Goal: Ask a question: Seek information or help from site administrators or community

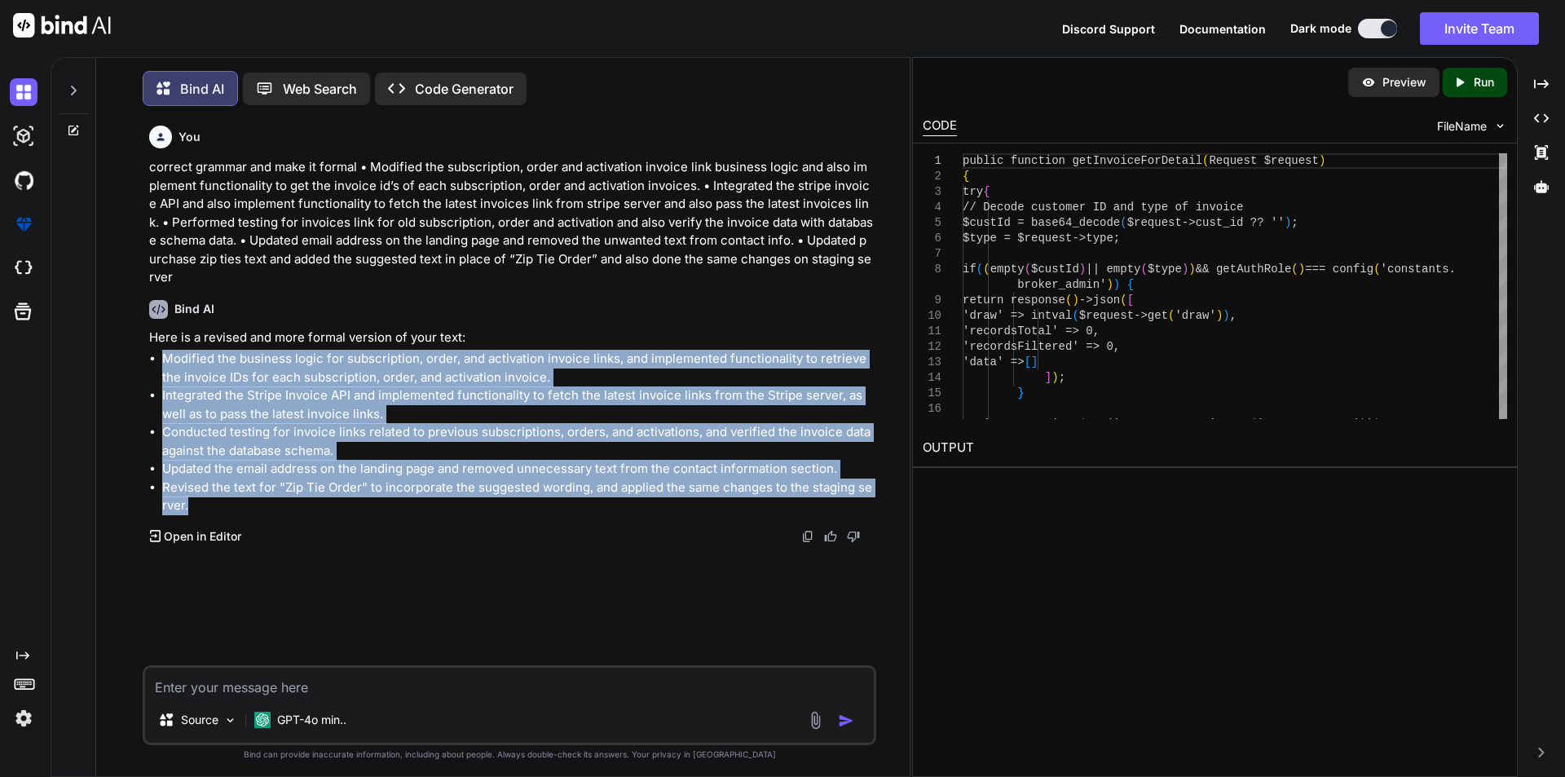
scroll to position [8, 0]
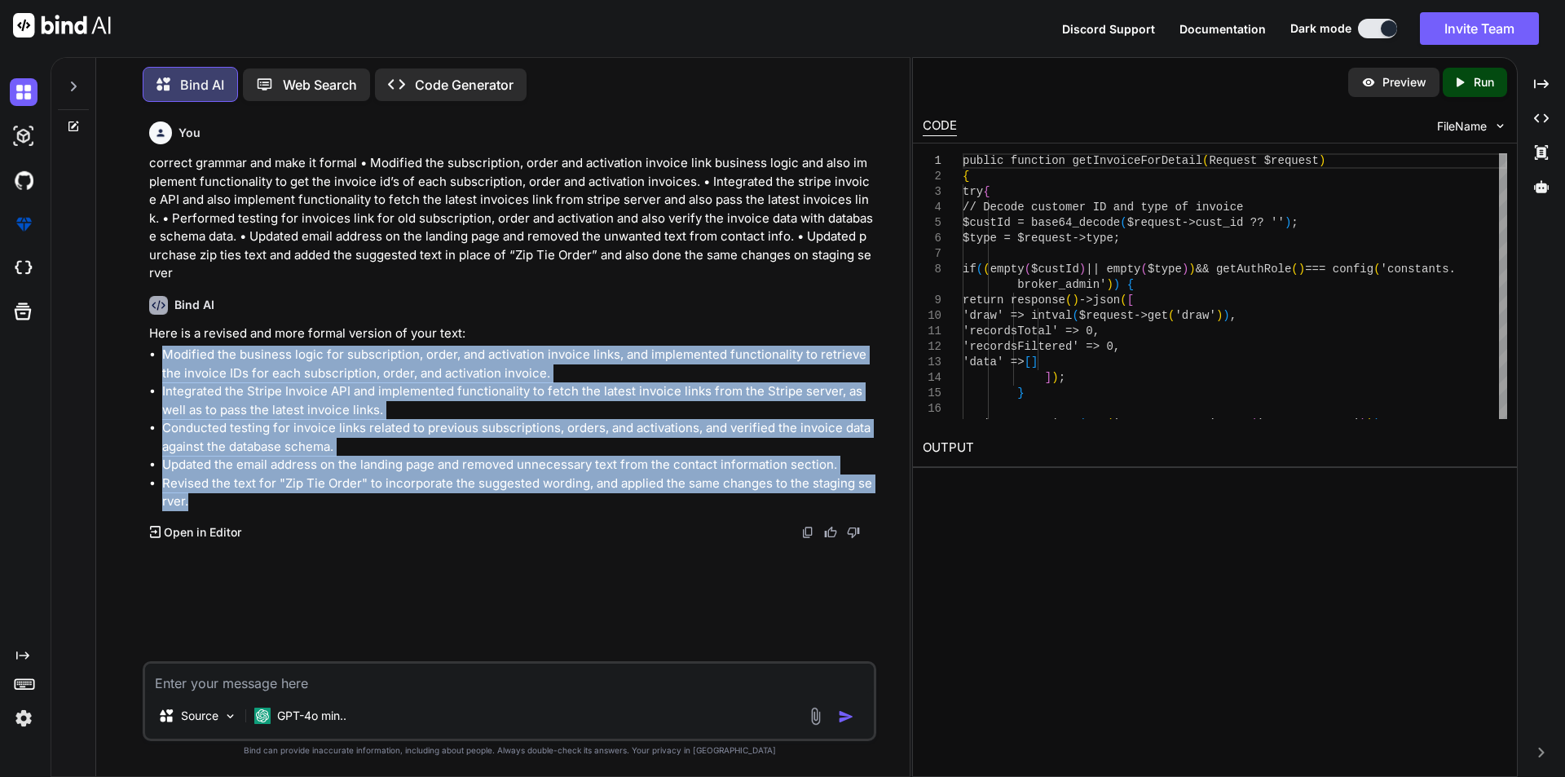
click at [60, 32] on img at bounding box center [62, 25] width 98 height 24
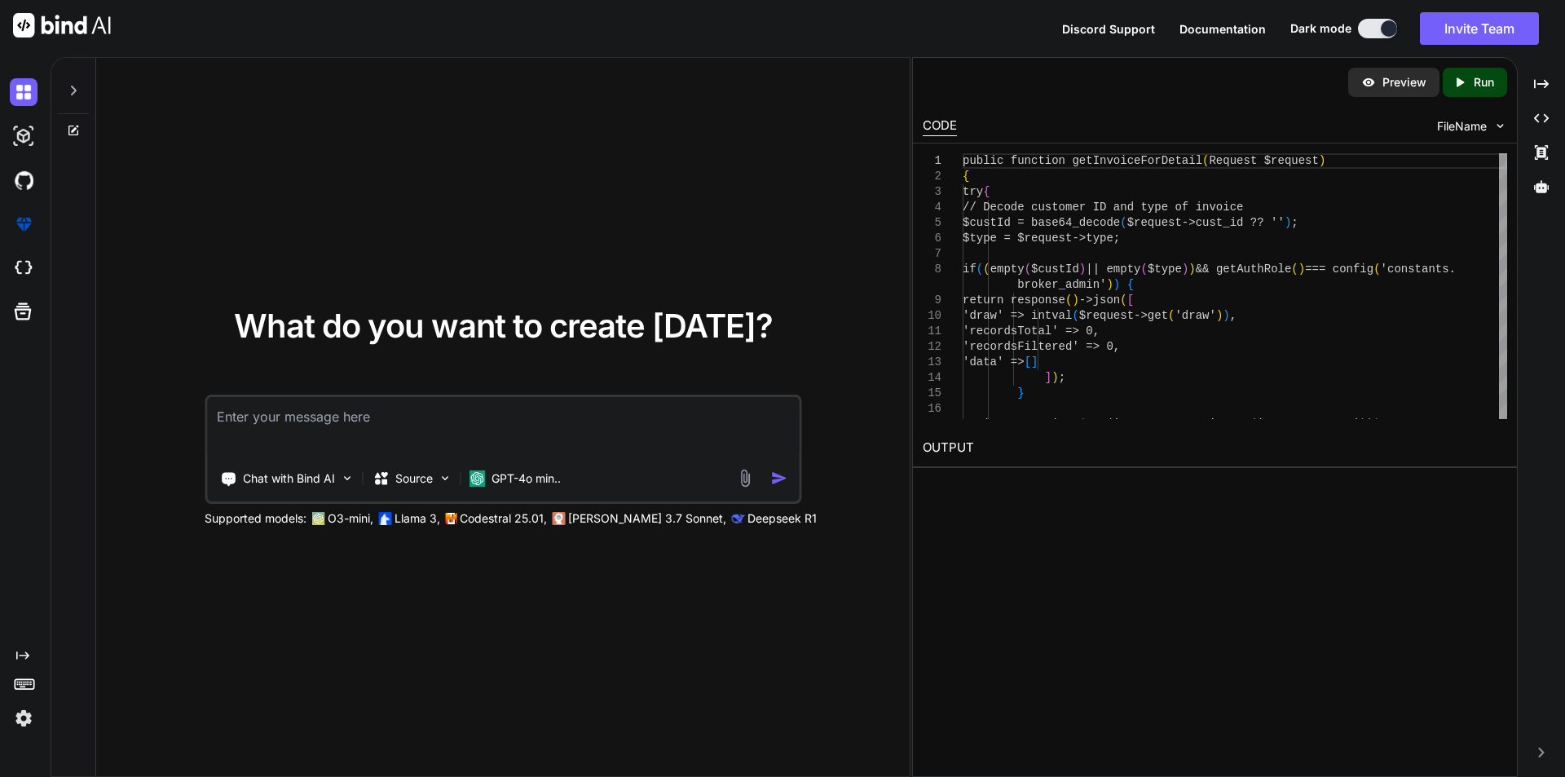
click at [440, 431] on textarea at bounding box center [503, 427] width 592 height 60
type textarea "h"
type textarea "how to comment fastapi app with mysql db locally"
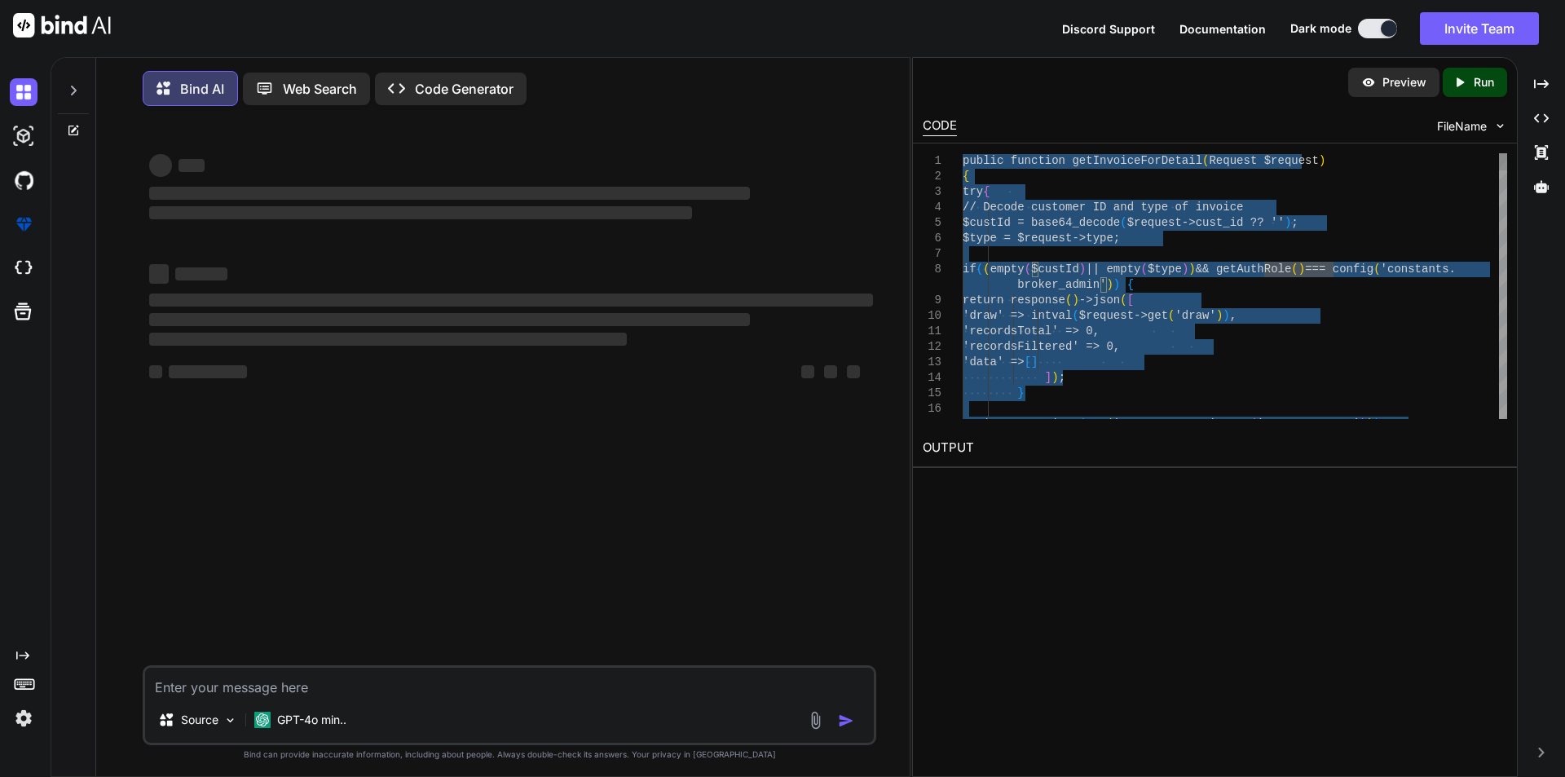
type textarea "public function getInvoiceForDetail(Request $request) { try { // Decode custome…"
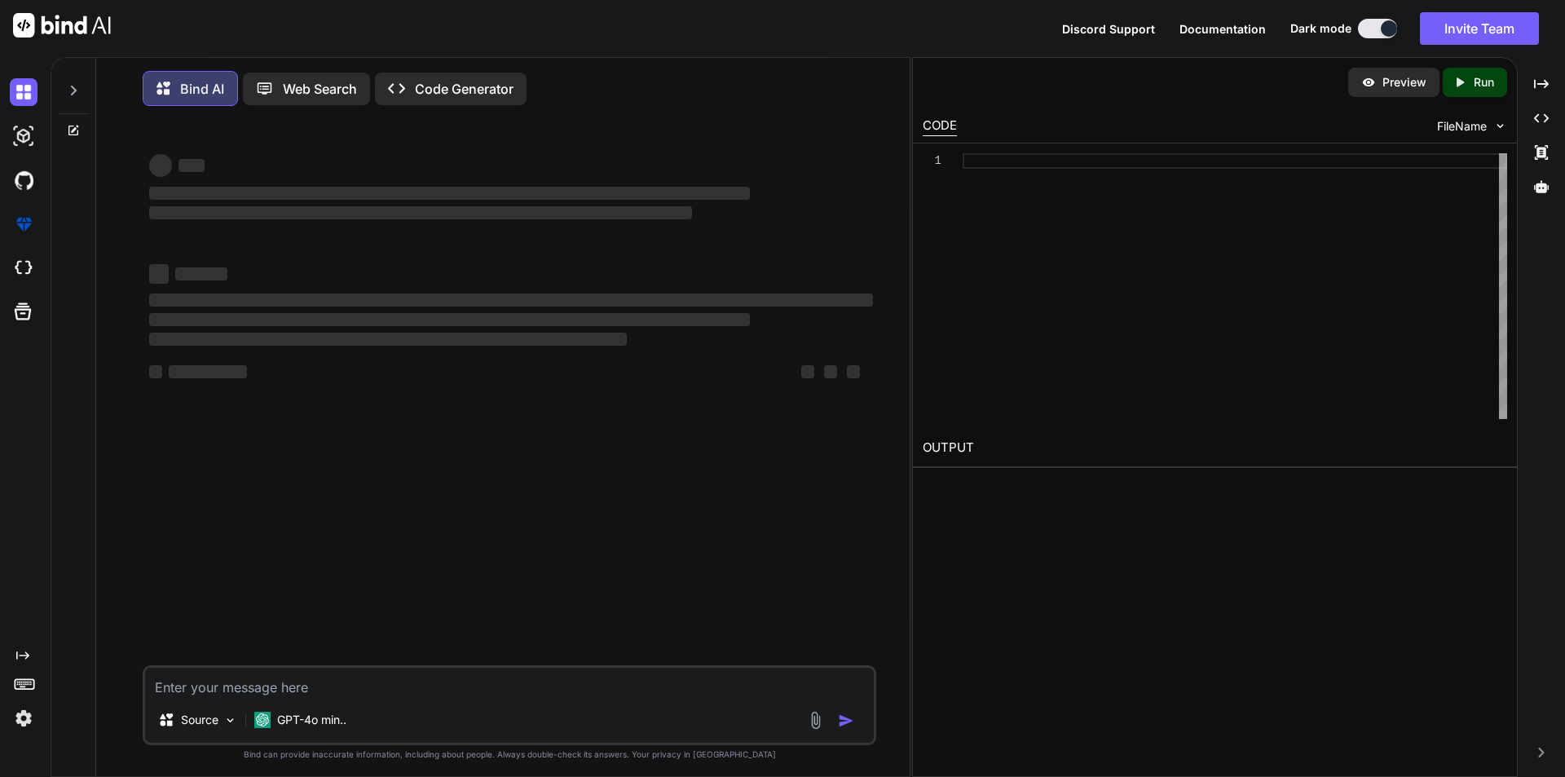
click at [1190, 567] on div "Preview Created with Pixso. Run CODE FileName 1 OUTPUT" at bounding box center [1215, 417] width 606 height 720
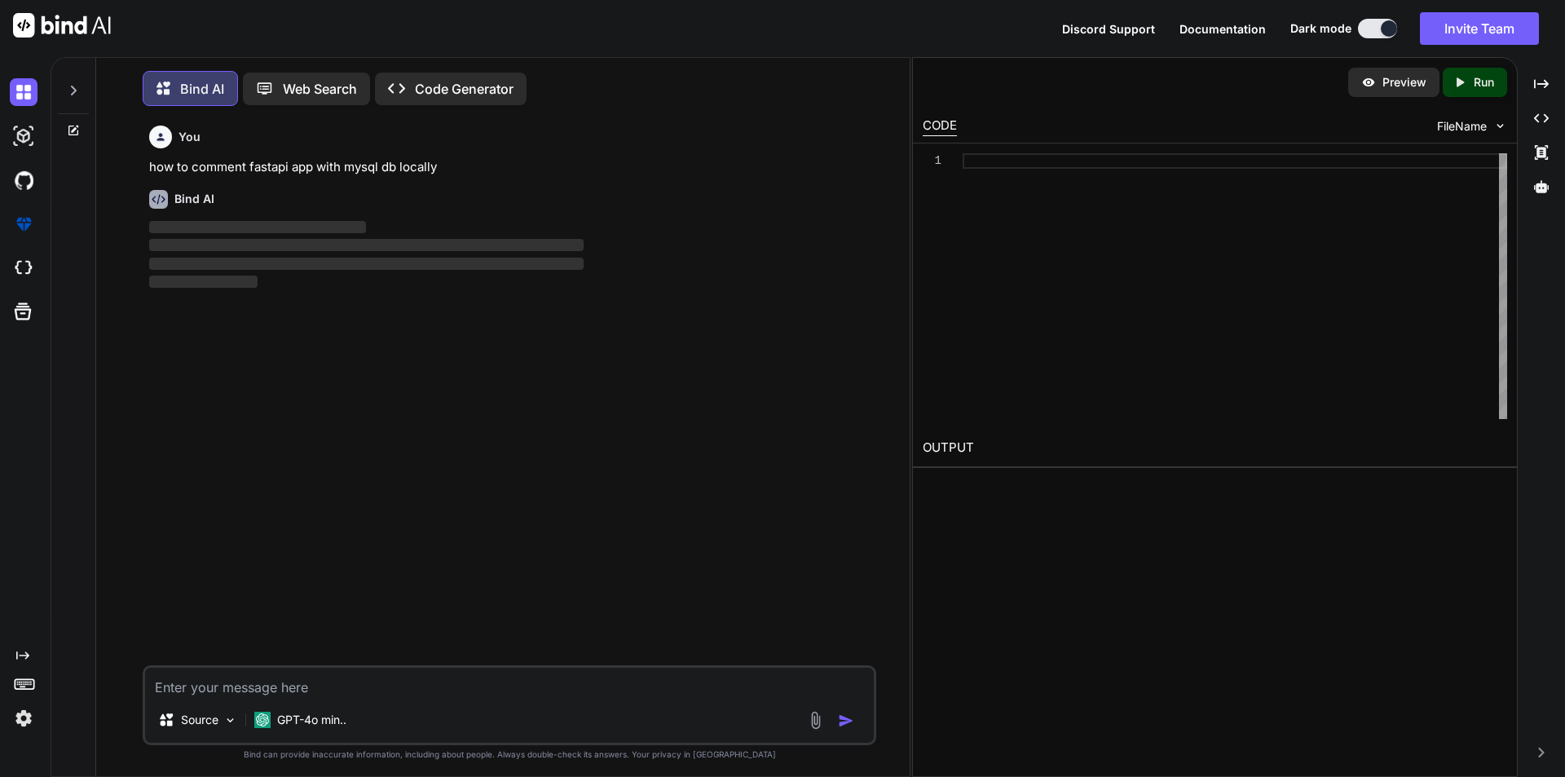
scroll to position [8, 0]
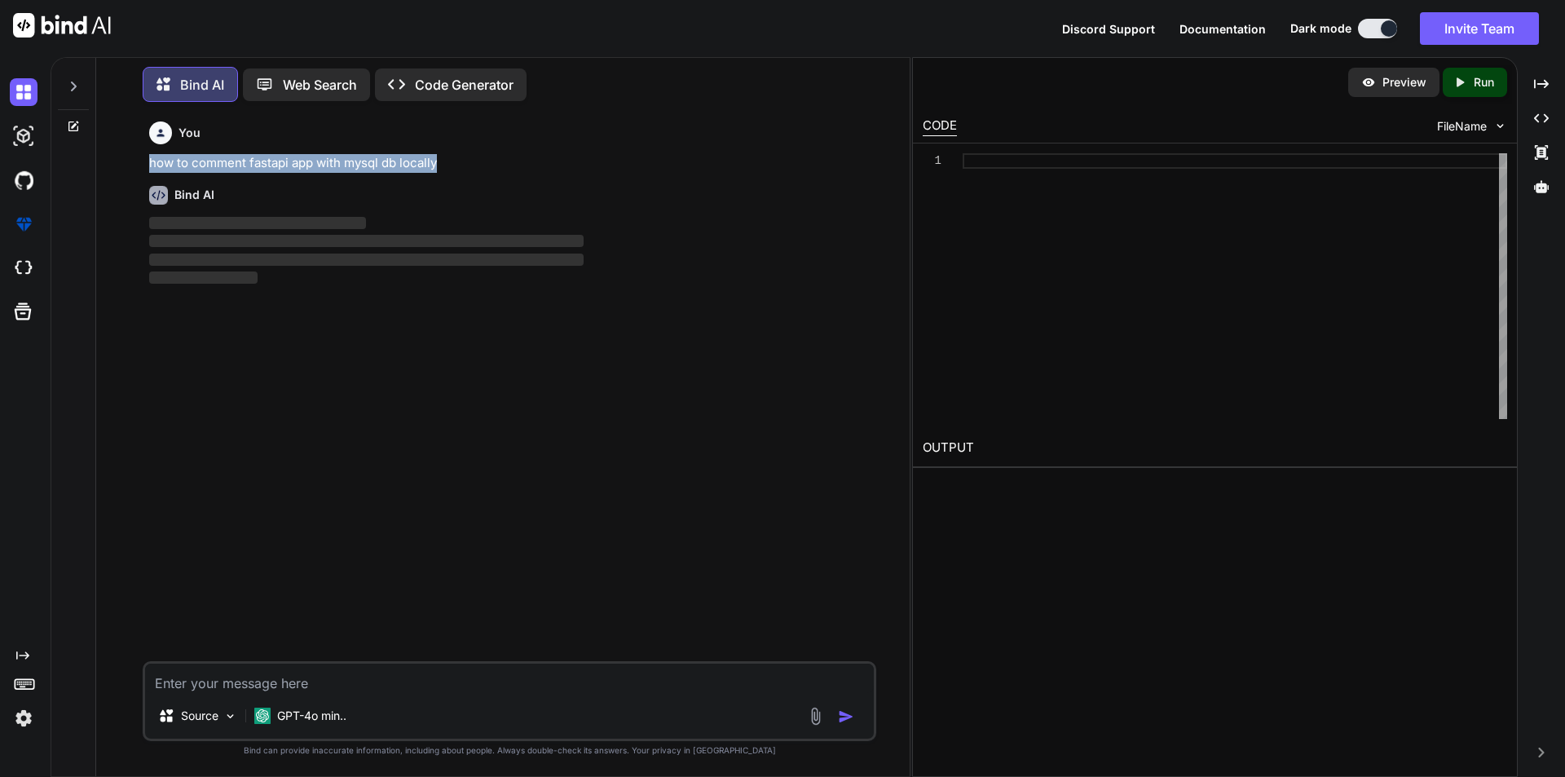
drag, startPoint x: 444, startPoint y: 161, endPoint x: 143, endPoint y: 162, distance: 300.8
click at [143, 162] on div "You how to comment fastapi app with mysql db locally Bind AI ‌ ‌ ‌ ‌ Source GPT…" at bounding box center [510, 445] width 734 height 661
copy p "how to comment fastapi app with mysql db locally"
click at [205, 77] on p "Bind AI" at bounding box center [202, 85] width 44 height 20
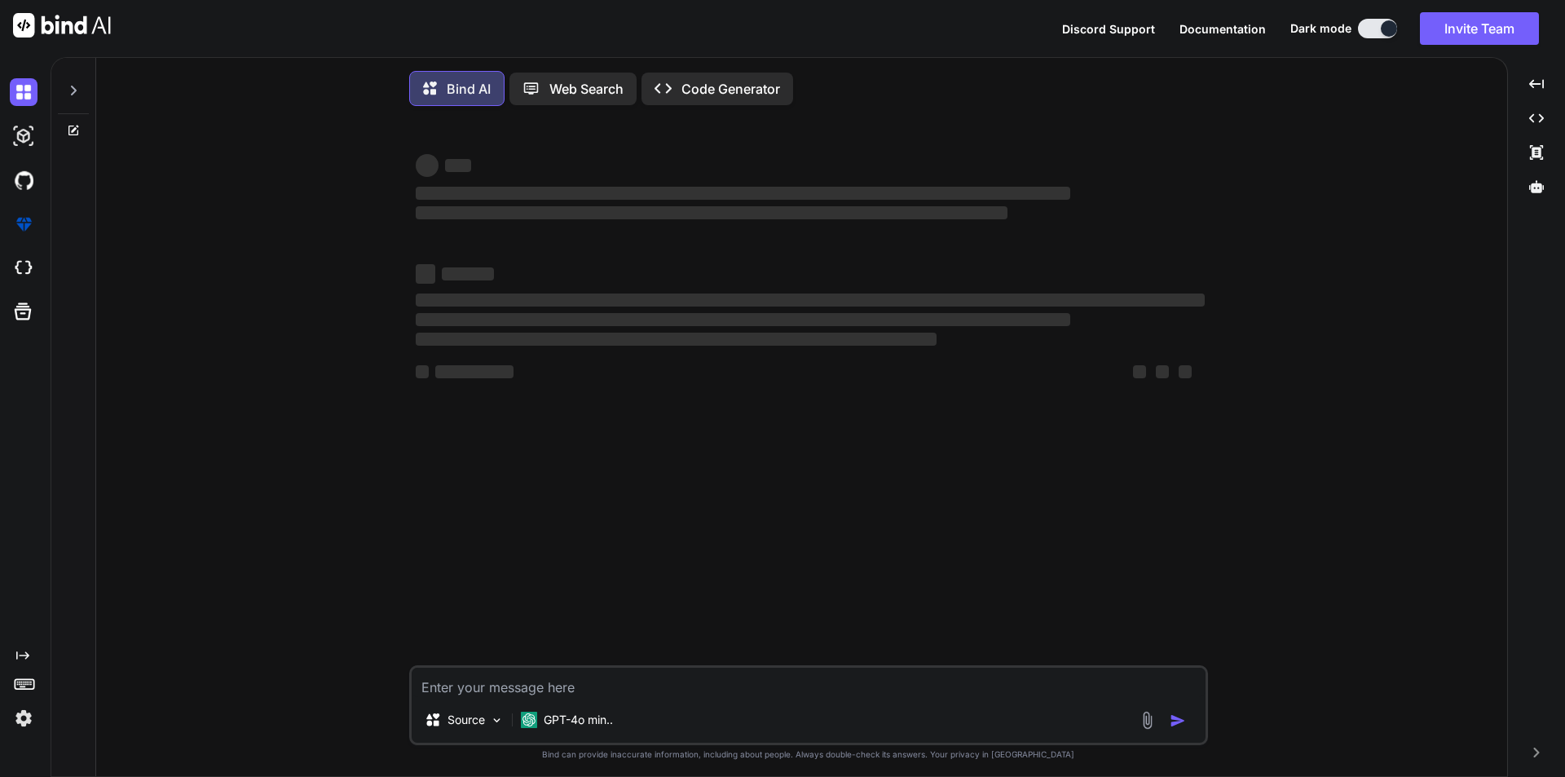
type textarea "x"
click at [19, 183] on img at bounding box center [24, 180] width 28 height 28
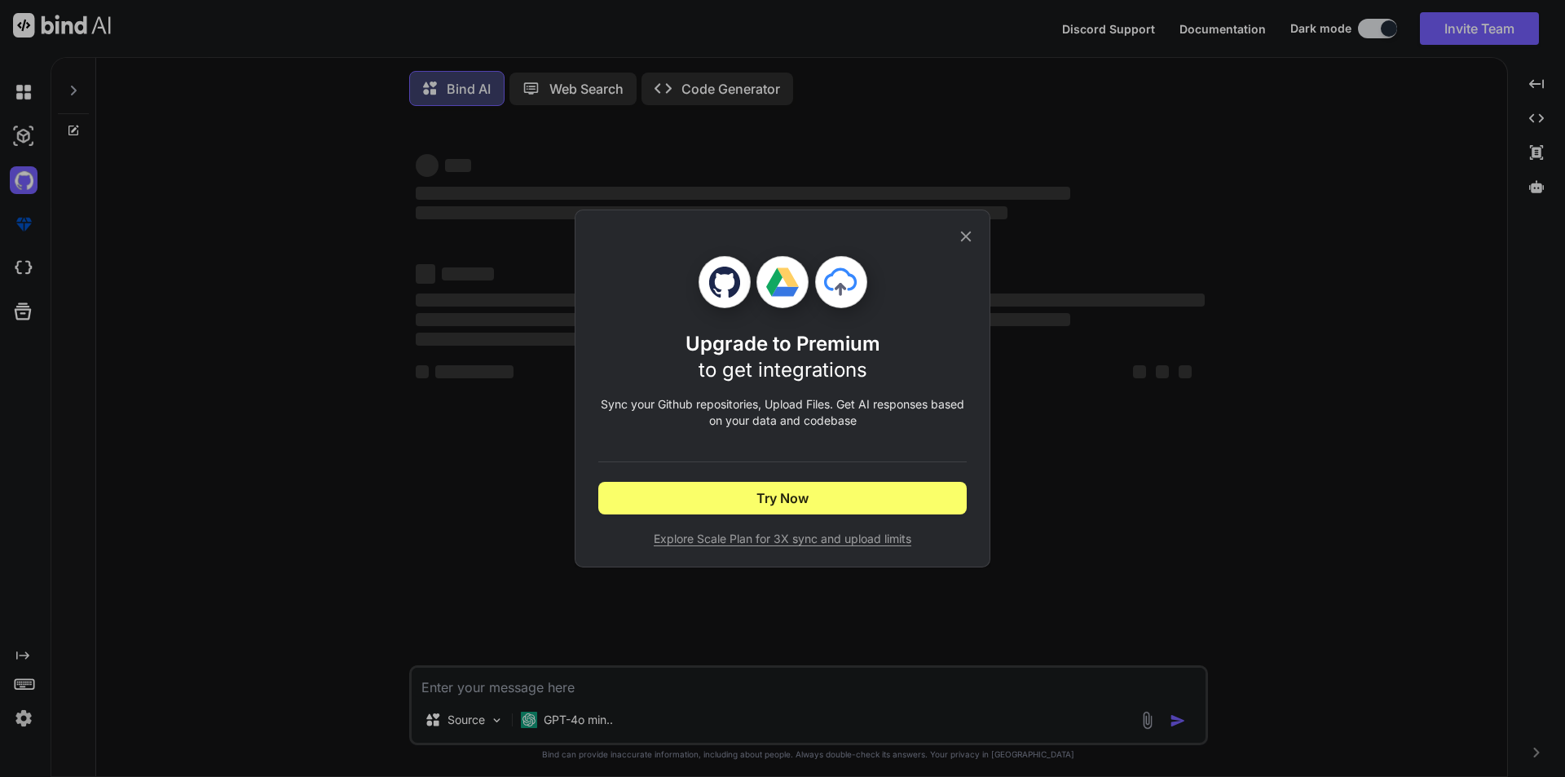
click at [972, 234] on icon at bounding box center [966, 236] width 18 height 18
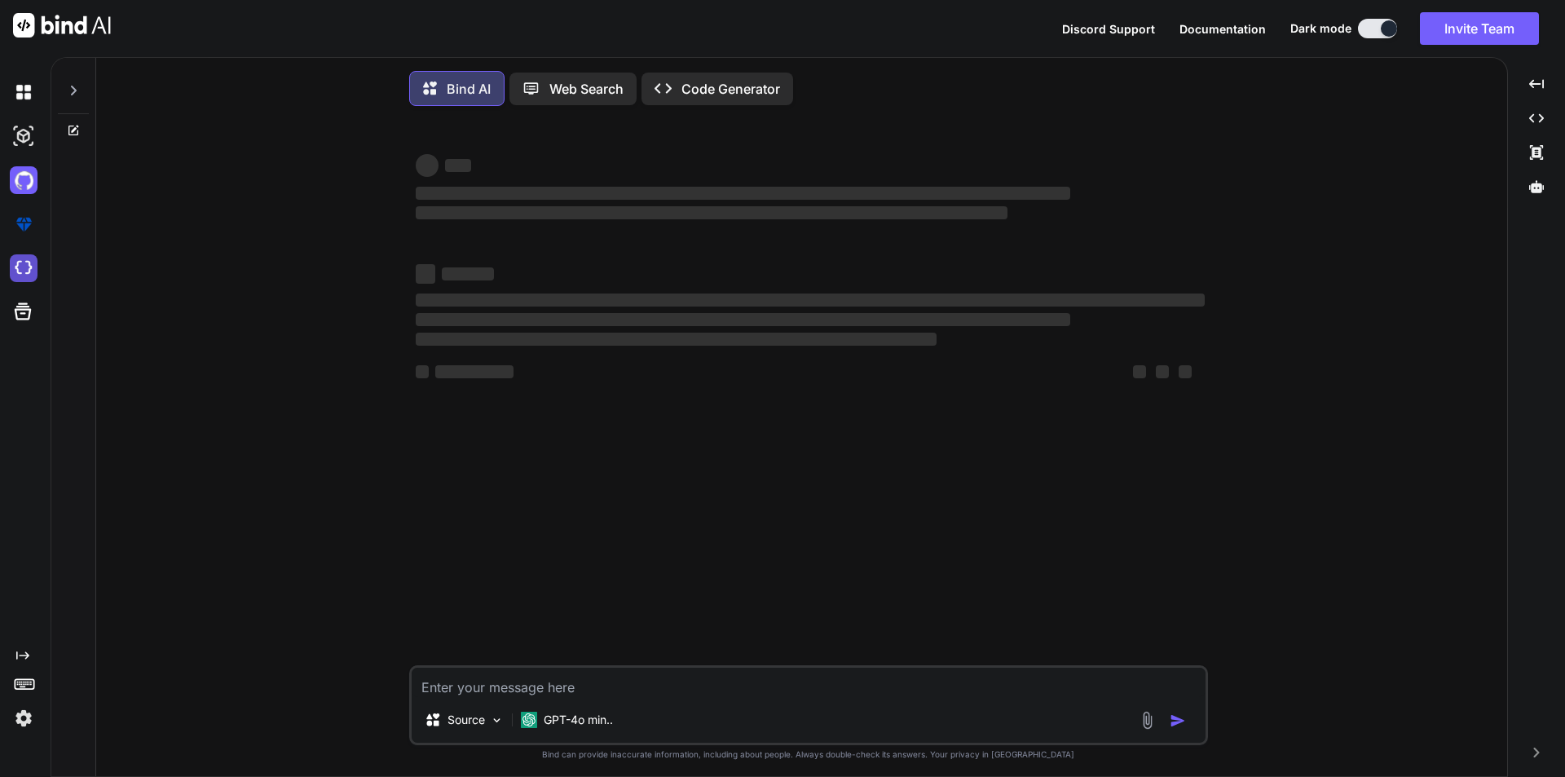
click at [28, 269] on img at bounding box center [24, 268] width 28 height 28
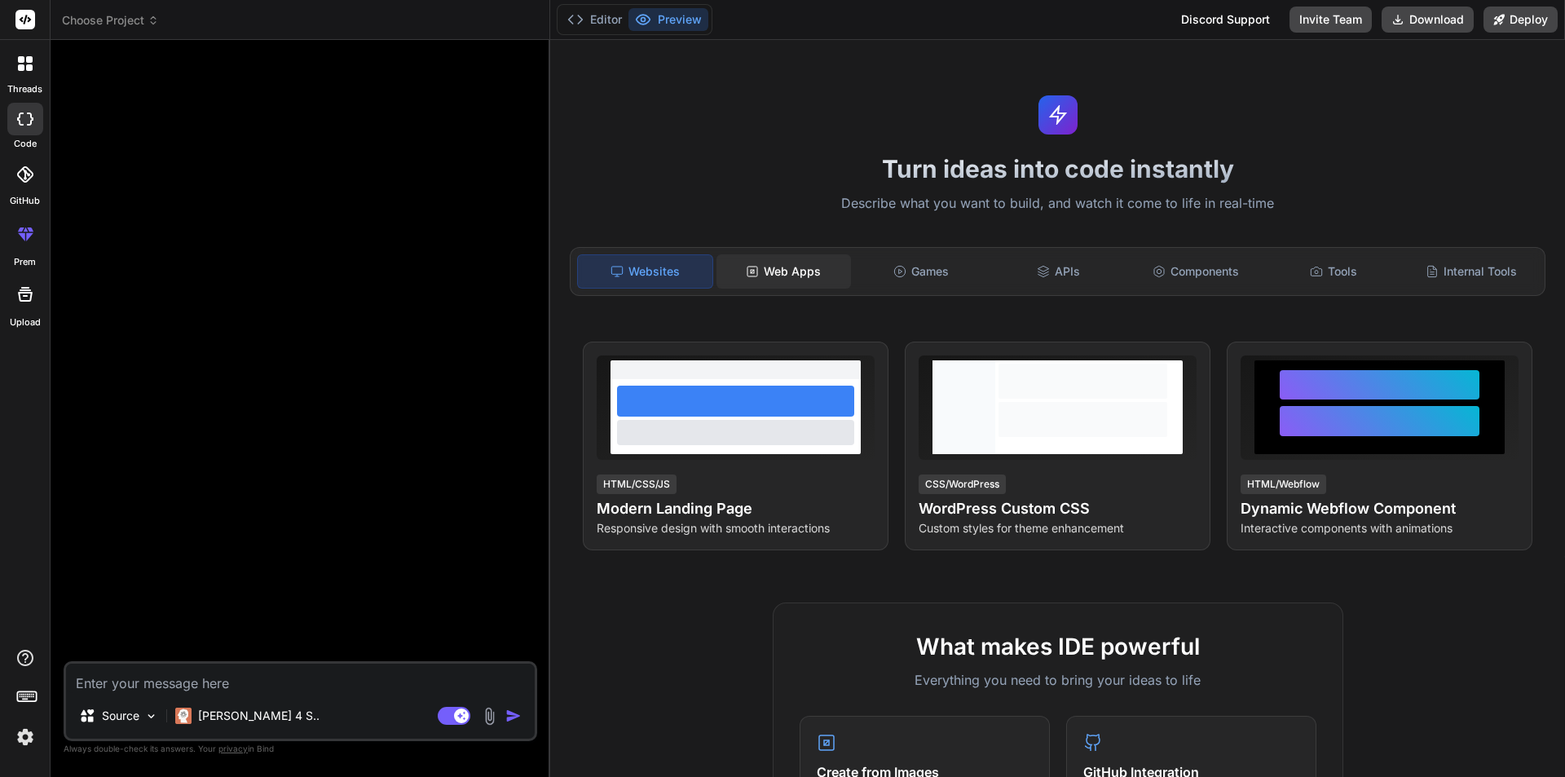
click at [770, 276] on div "Web Apps" at bounding box center [783, 271] width 134 height 34
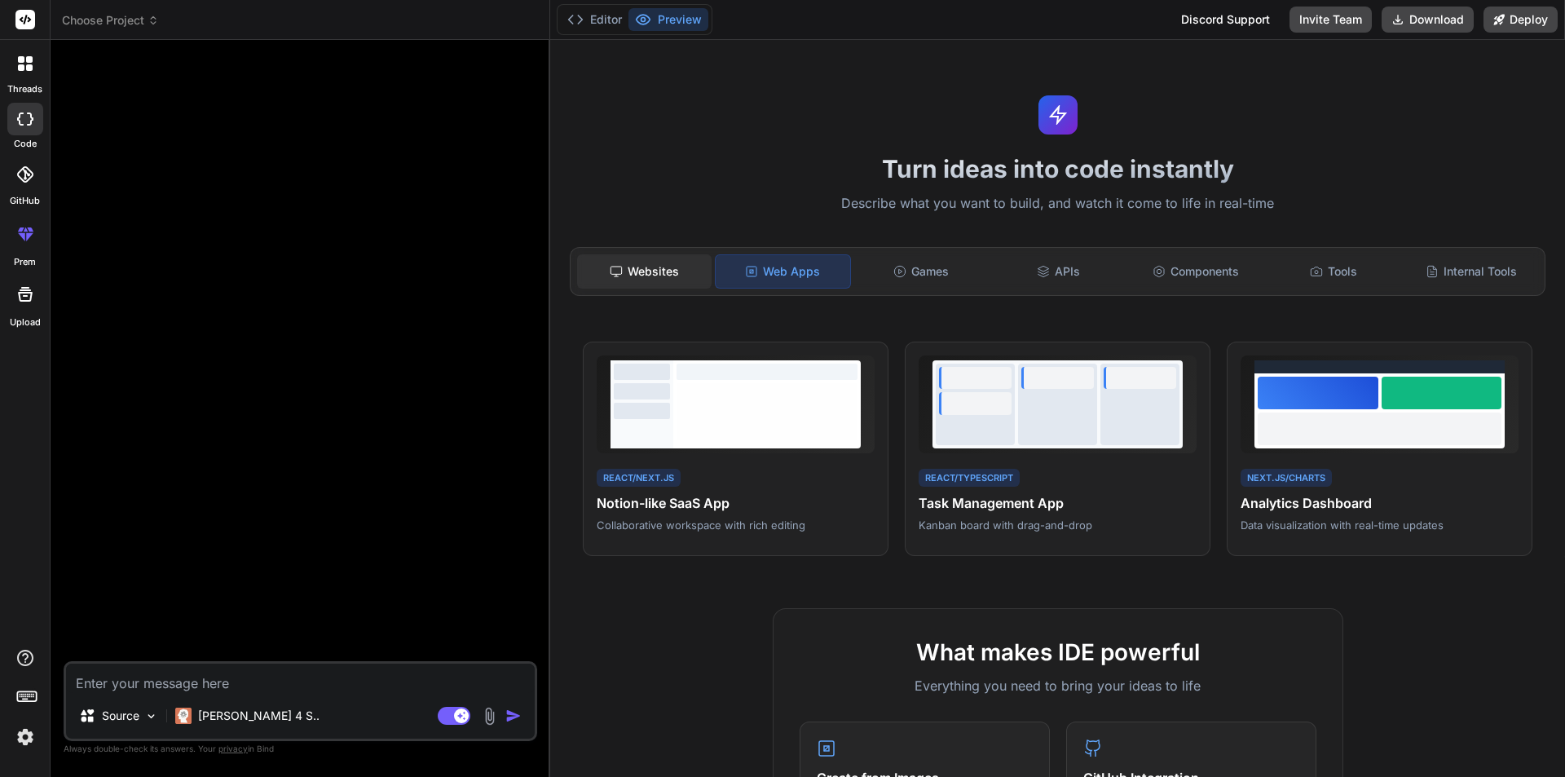
click at [639, 270] on div "Websites" at bounding box center [644, 271] width 134 height 34
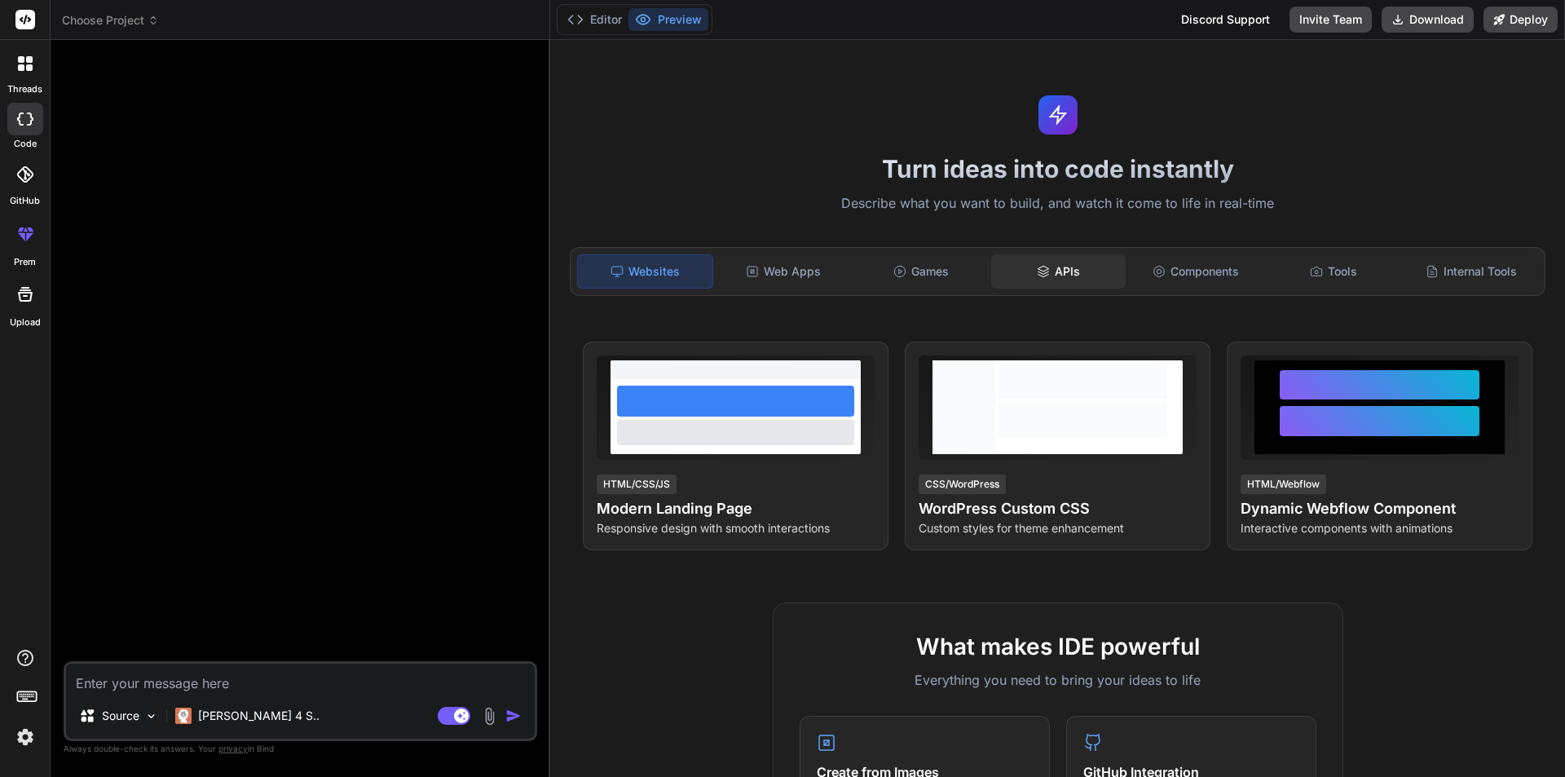
click at [1070, 272] on div "APIs" at bounding box center [1058, 271] width 134 height 34
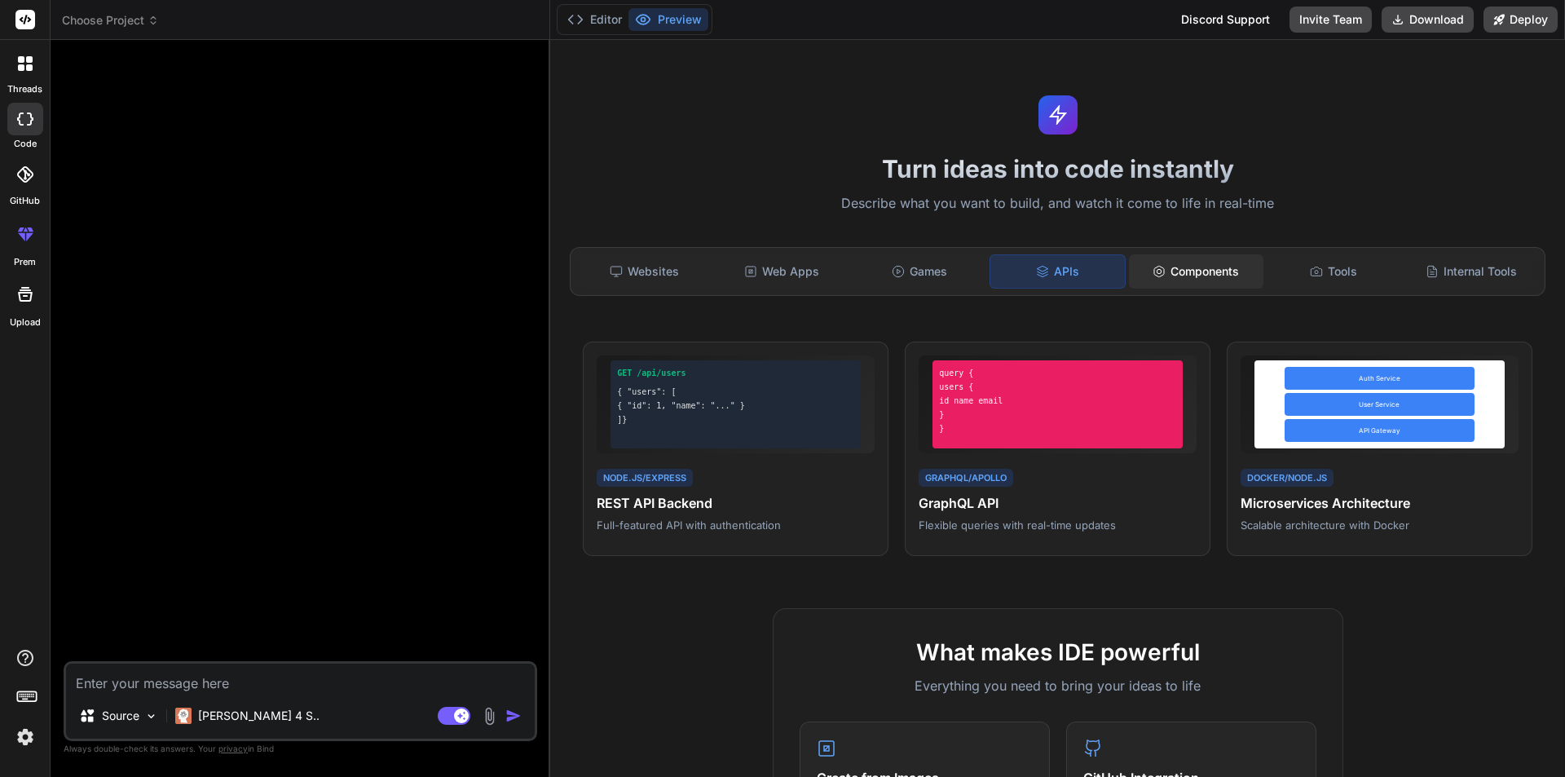
click at [1171, 271] on div "Components" at bounding box center [1196, 271] width 134 height 34
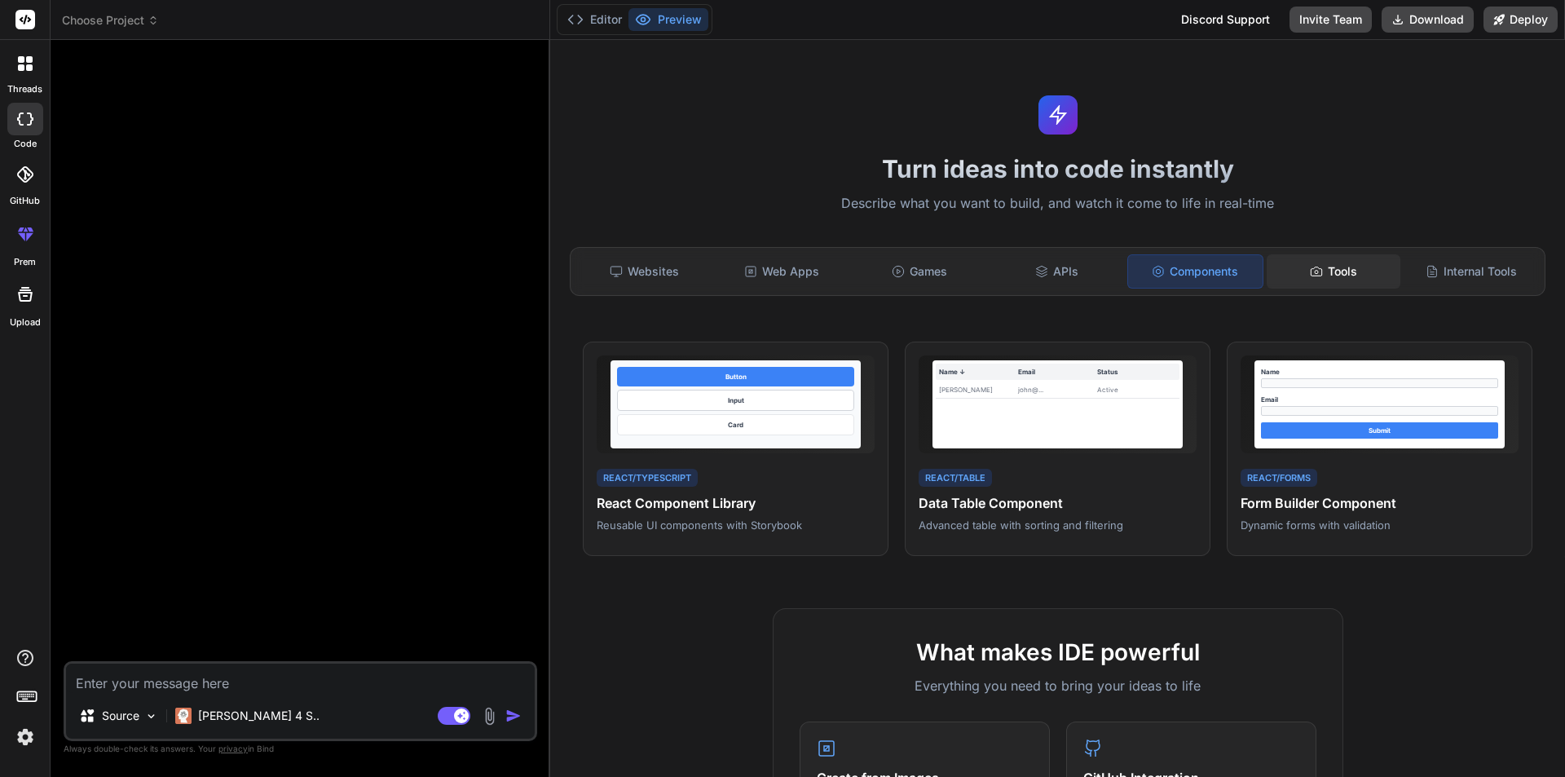
click at [1351, 270] on div "Tools" at bounding box center [1334, 271] width 134 height 34
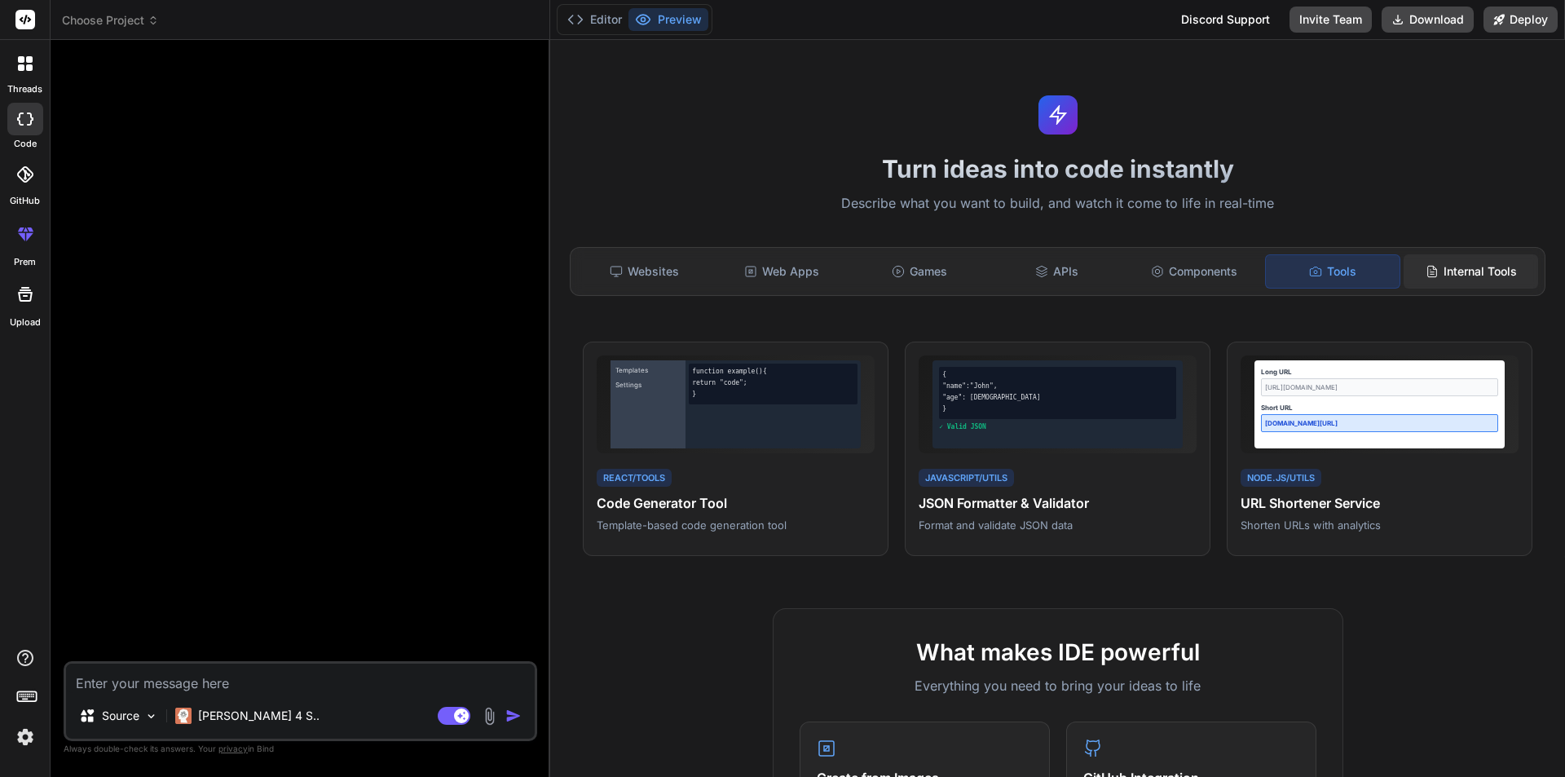
click at [1468, 275] on div "Internal Tools" at bounding box center [1471, 271] width 134 height 34
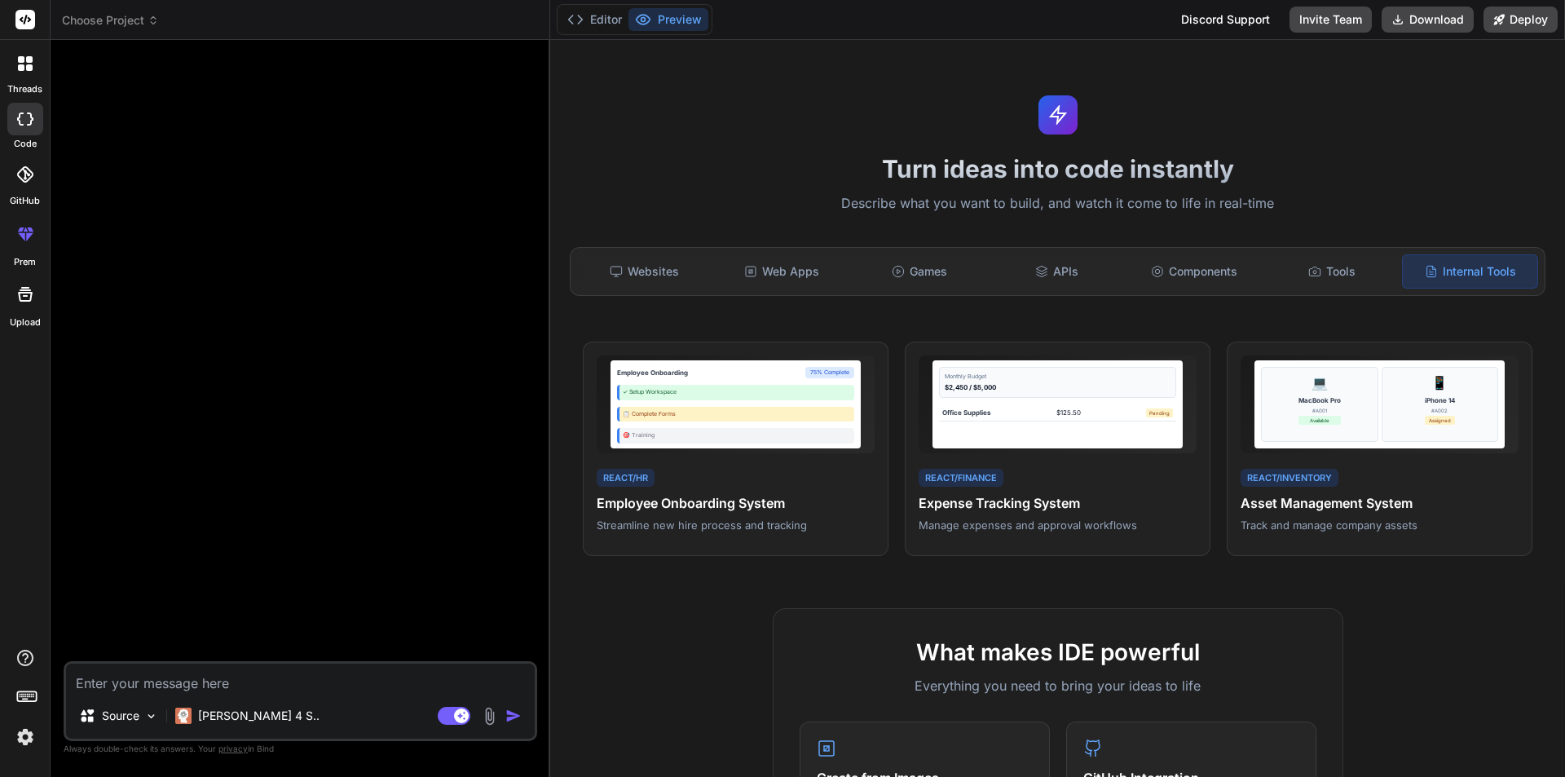
click at [402, 300] on div at bounding box center [302, 357] width 470 height 608
click at [576, 22] on icon at bounding box center [575, 19] width 16 height 16
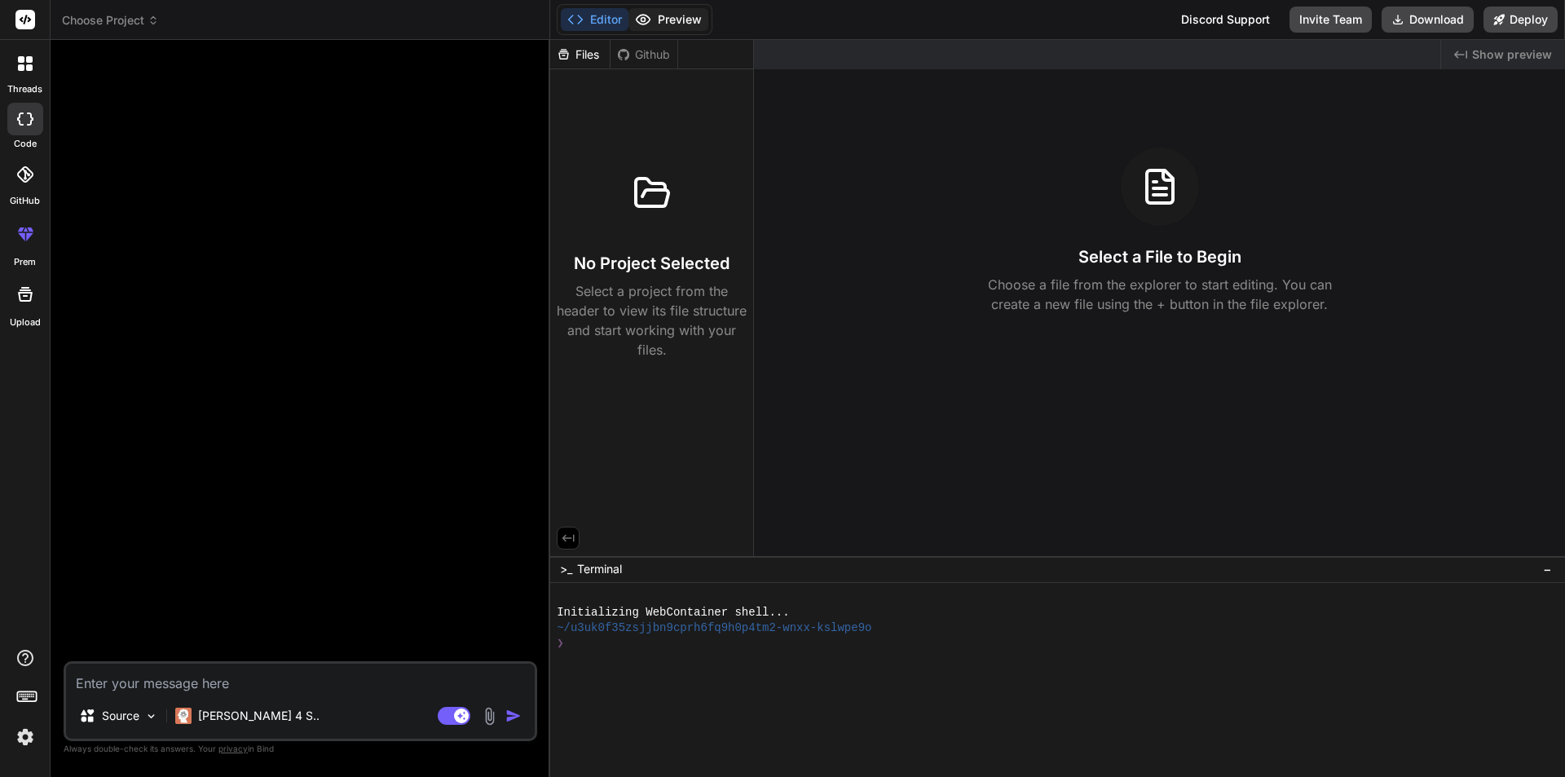
click at [659, 25] on button "Preview" at bounding box center [668, 19] width 80 height 23
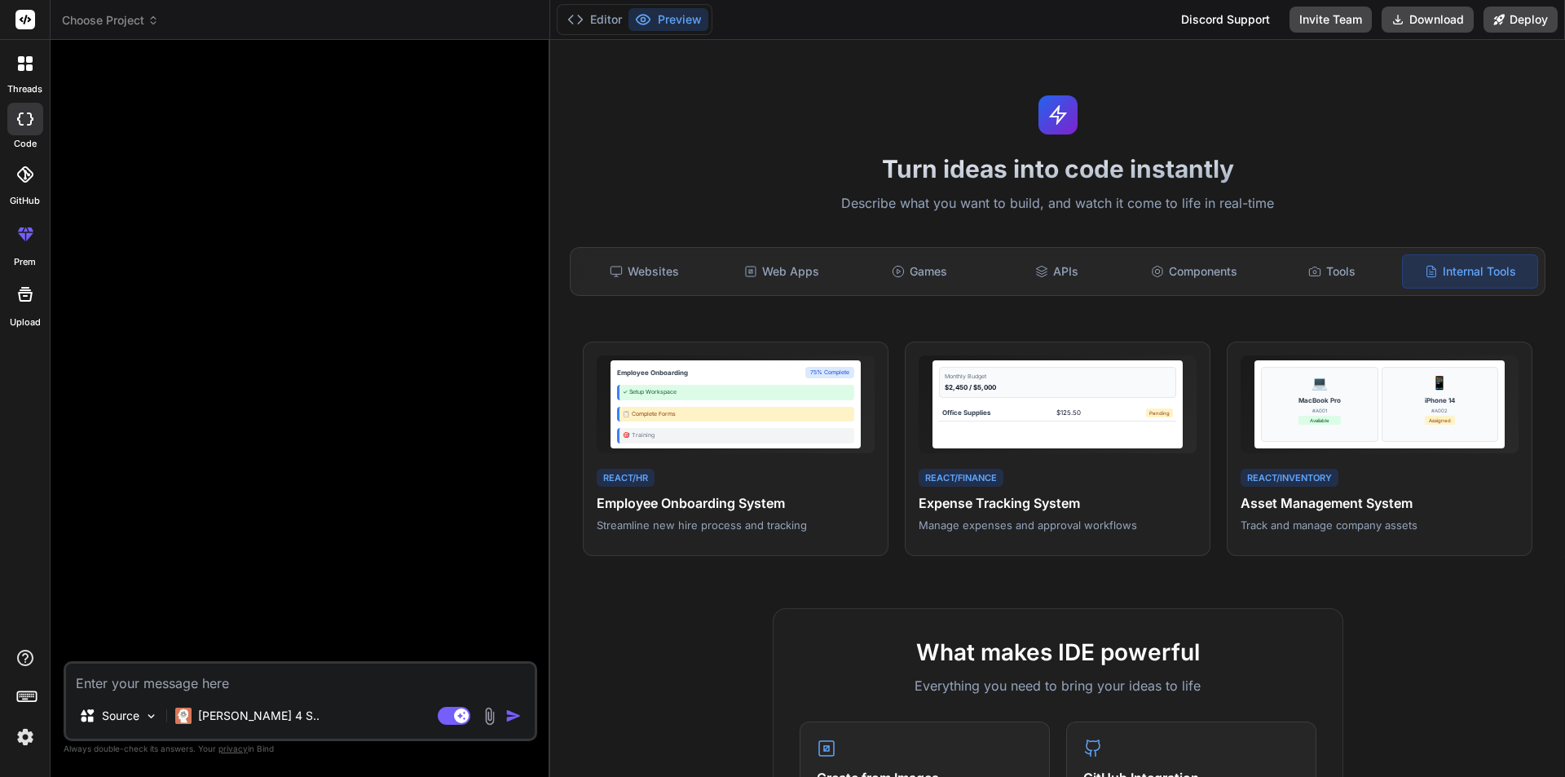
click at [25, 83] on label "threads" at bounding box center [24, 89] width 35 height 14
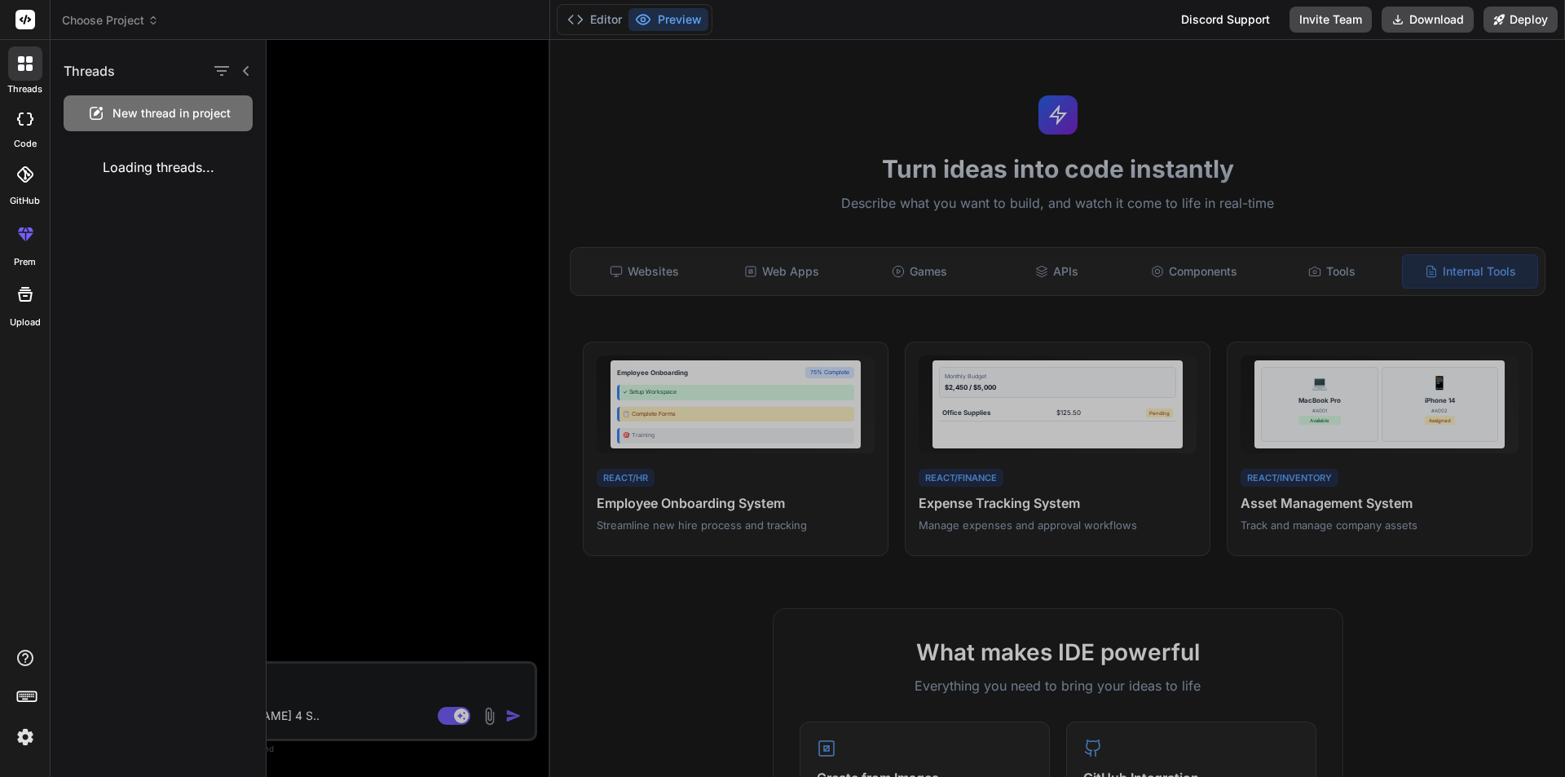
click at [433, 185] on div at bounding box center [916, 408] width 1298 height 737
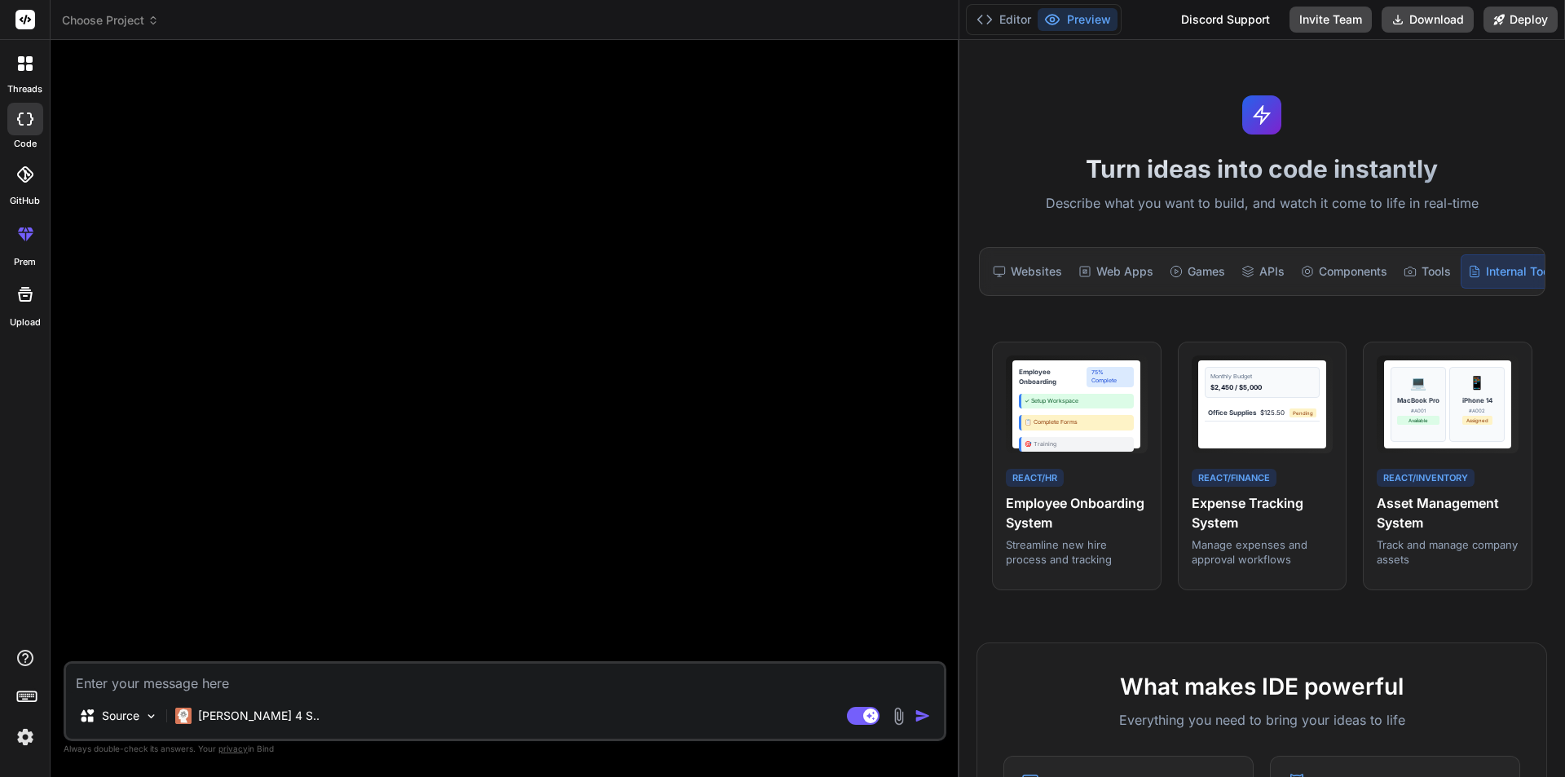
drag, startPoint x: 549, startPoint y: 122, endPoint x: 1531, endPoint y: 121, distance: 982.2
click at [1531, 121] on div "Choose Project Created with Pixso. Bind AI Web Search Created with Pixso. Code …" at bounding box center [808, 388] width 1514 height 777
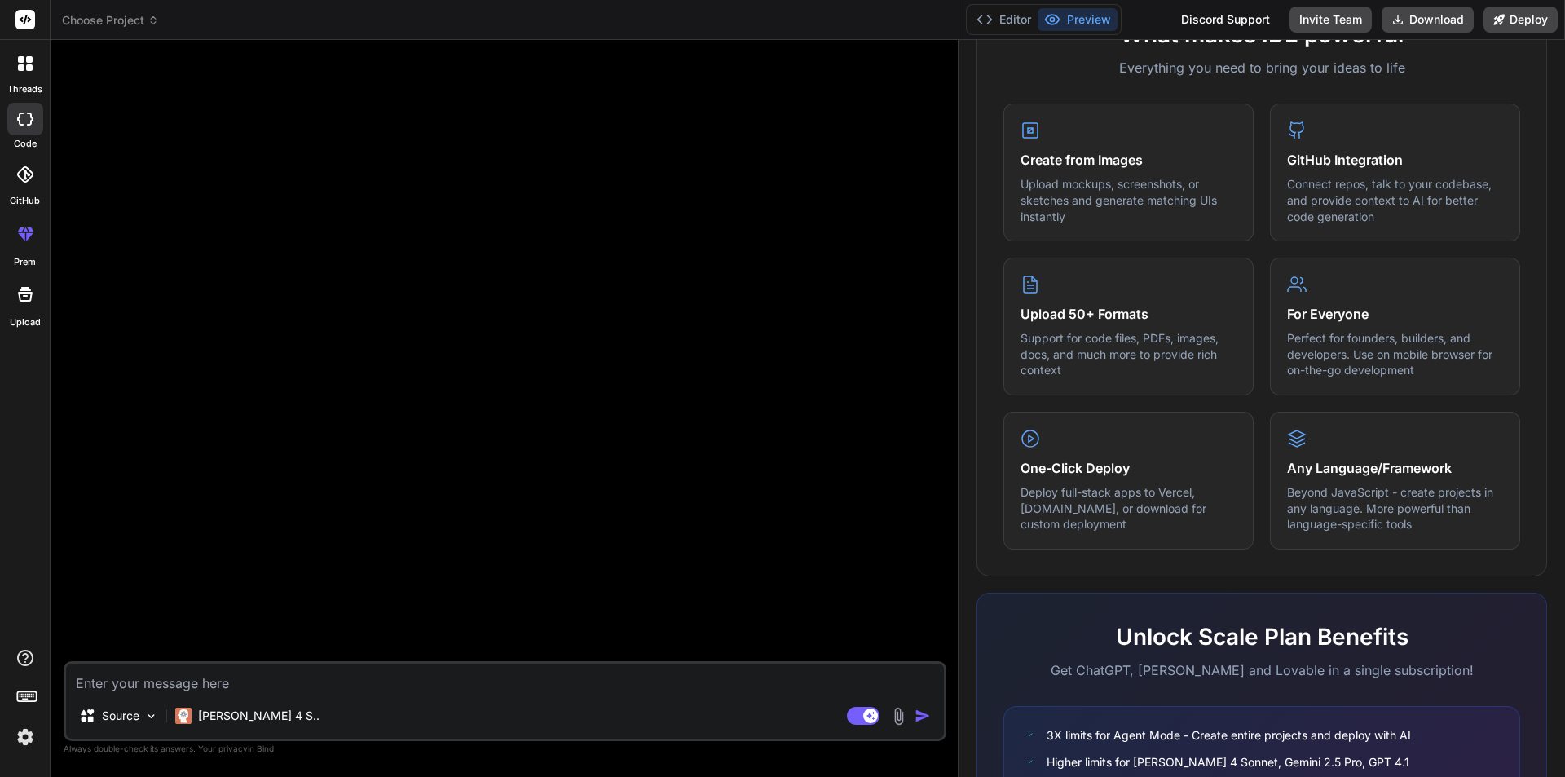
scroll to position [831, 0]
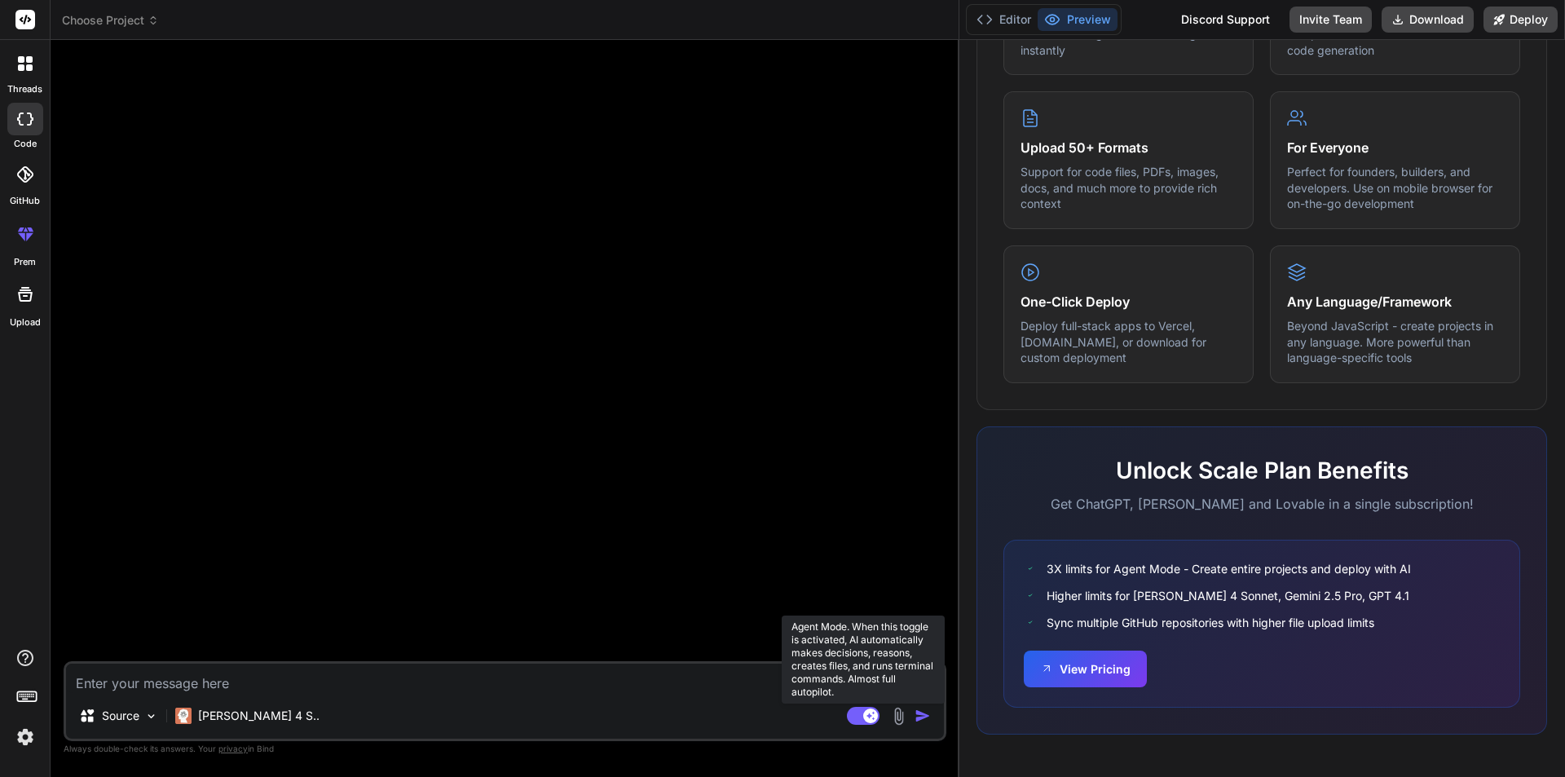
click at [861, 716] on rect at bounding box center [863, 716] width 33 height 18
click at [861, 716] on rect at bounding box center [856, 715] width 15 height 15
click at [861, 716] on rect at bounding box center [863, 716] width 33 height 18
click at [861, 716] on rect at bounding box center [856, 715] width 15 height 15
type textarea "x"
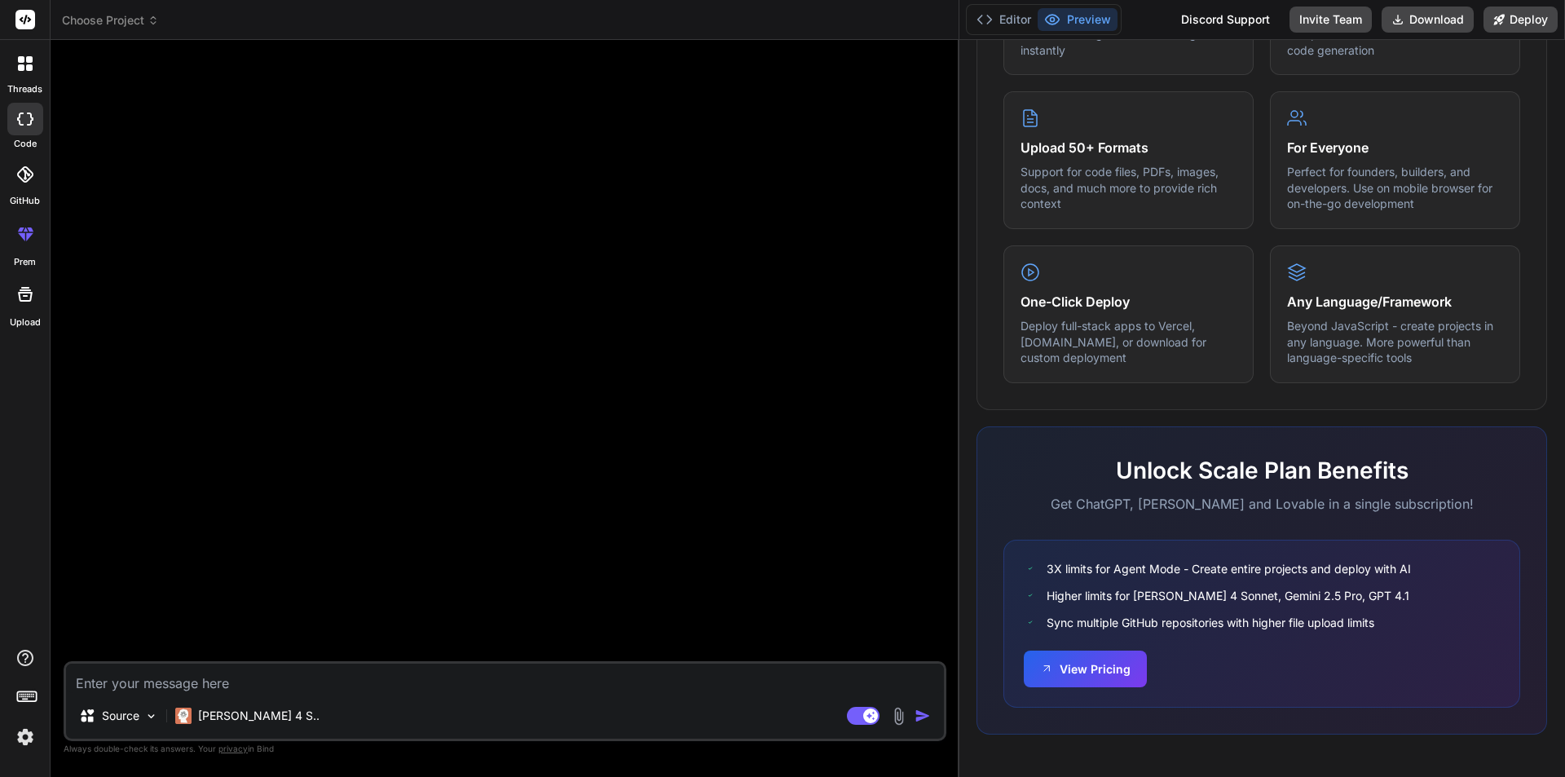
click at [189, 684] on textarea at bounding box center [505, 678] width 878 height 29
paste textarea "how to comment fastapi app with mysql db locally"
type textarea "how to comment fastapi app with mysql db locally"
type textarea "x"
click at [154, 684] on textarea "how to comment fastapi app with mysql db locally" at bounding box center [505, 678] width 878 height 29
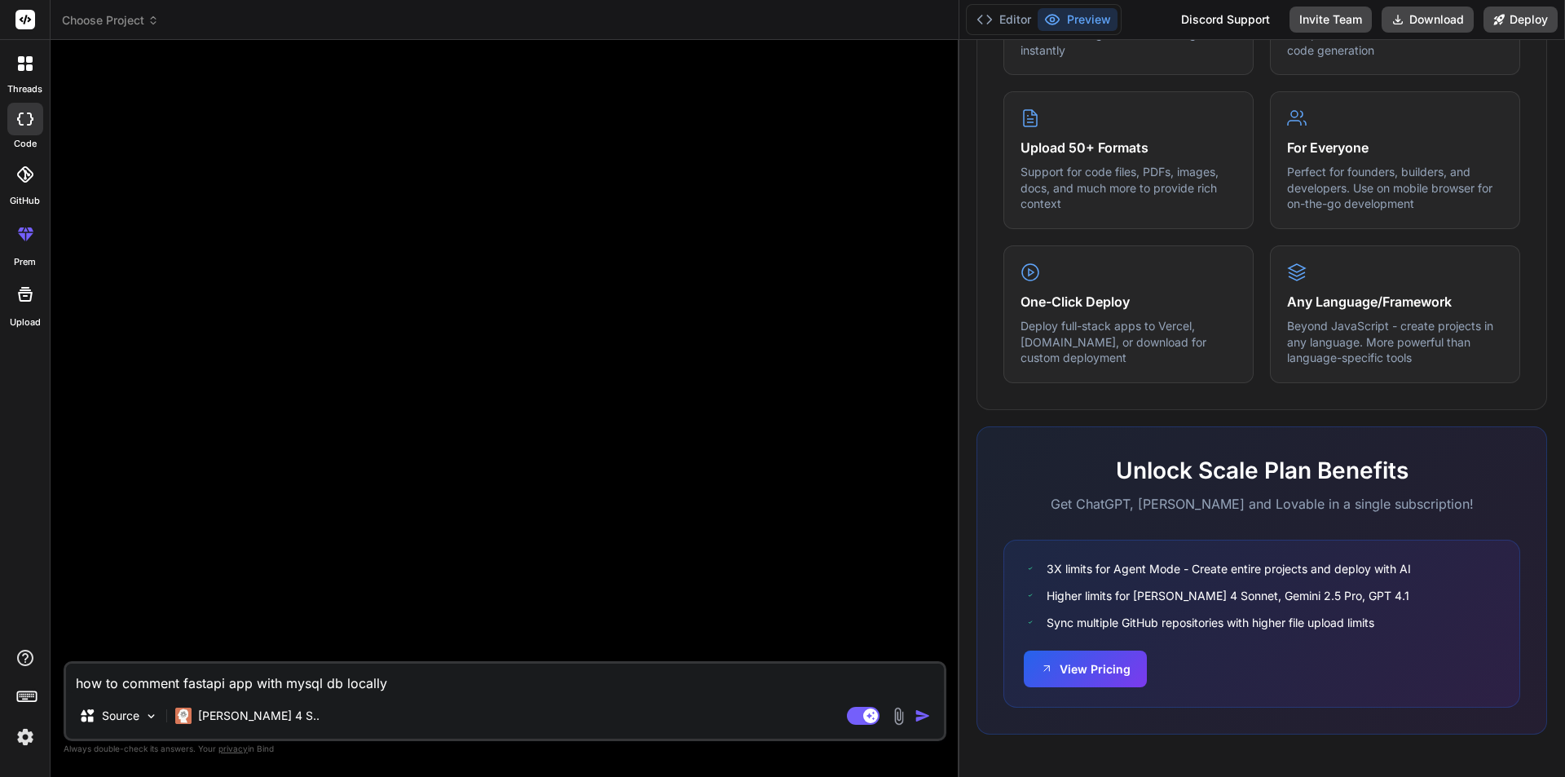
click at [154, 684] on textarea "how to comment fastapi app with mysql db locally" at bounding box center [505, 678] width 878 height 29
type textarea "how to cfastapi app with mysql db locally"
type textarea "x"
type textarea "how to cofastapi app with mysql db locally"
type textarea "x"
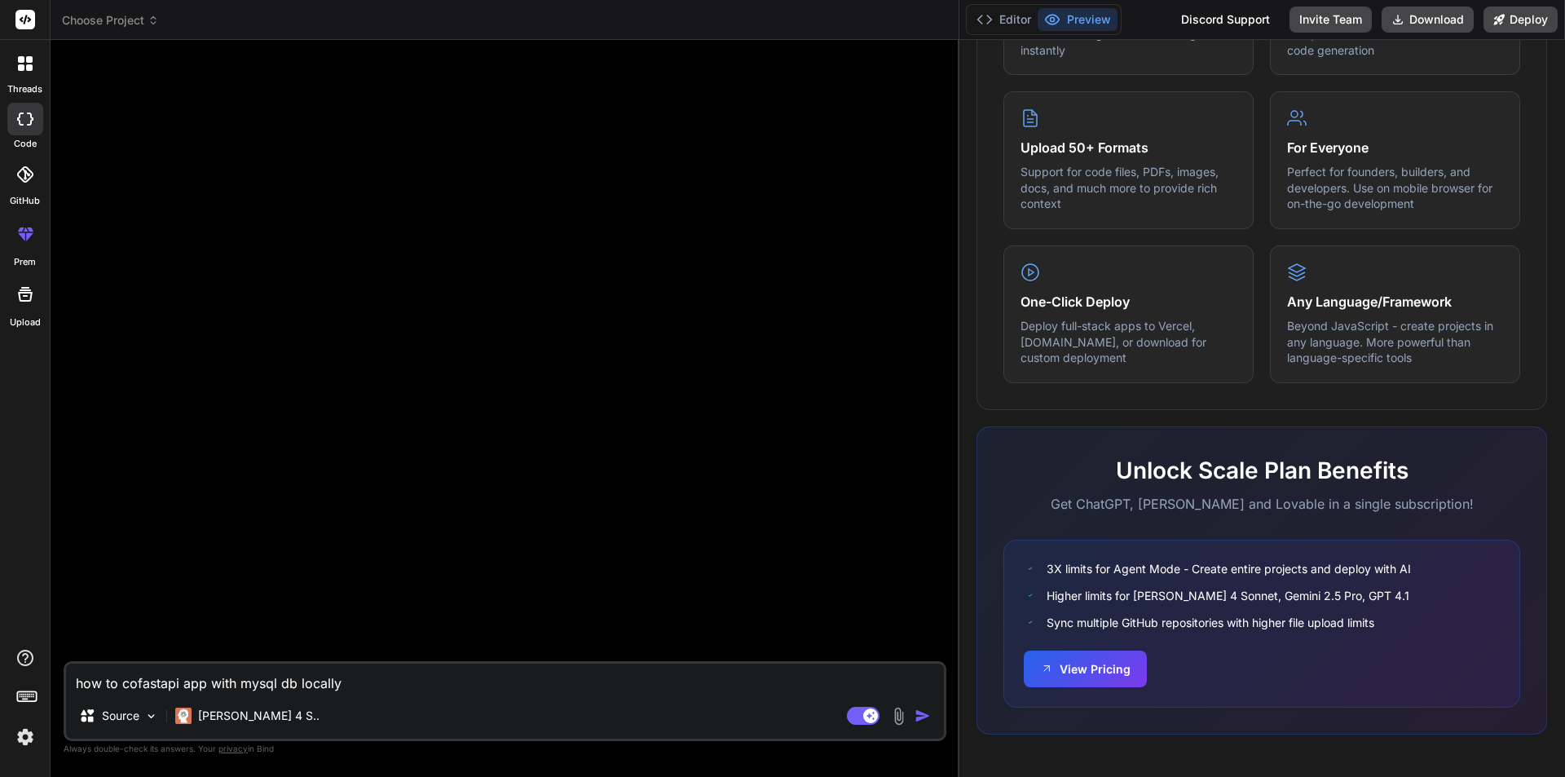
type textarea "how to confastapi app with mysql db locally"
type textarea "x"
type textarea "how to connfastapi app with mysql db locally"
type textarea "x"
type textarea "how to connefastapi app with mysql db locally"
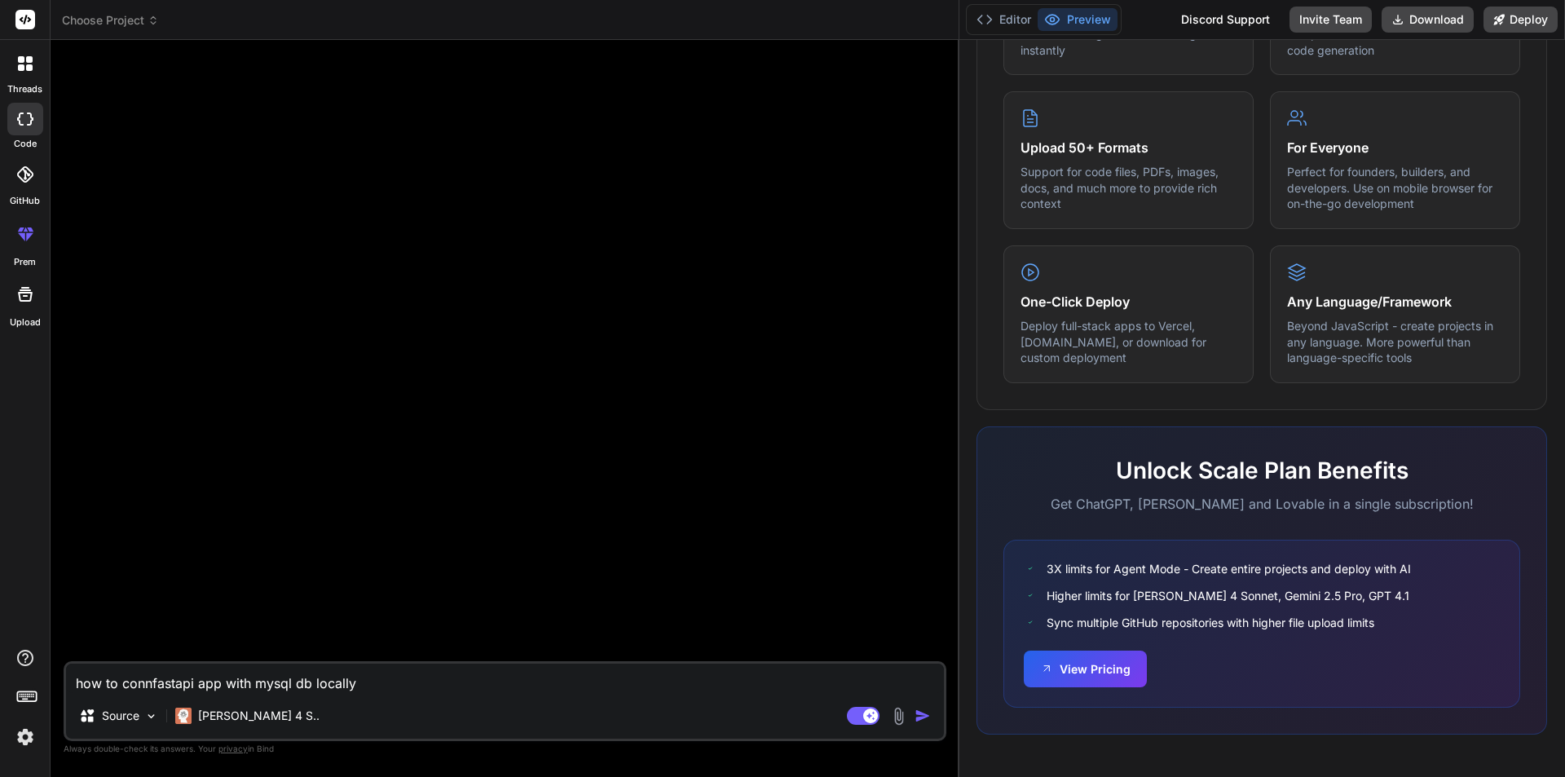
type textarea "x"
type textarea "how to connecfastapi app with mysql db locally"
type textarea "x"
type textarea "how to connectfastapi app with mysql db locally"
type textarea "x"
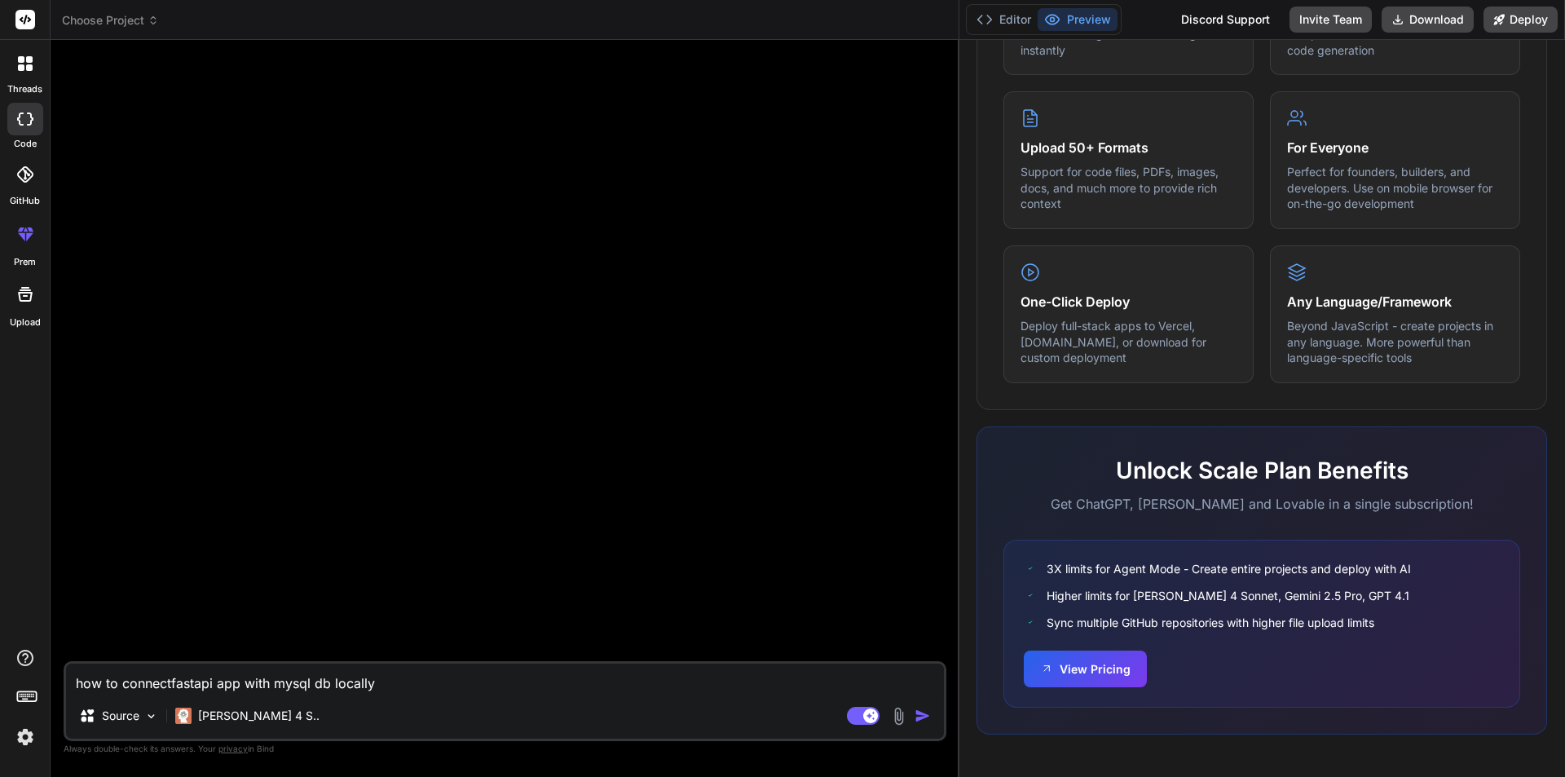
type textarea "how to connect fastapi app with mysql db locally"
type textarea "x"
type textarea "how to connect fastapi app with mysql db locally"
click at [484, 695] on div "how to connect fastapi app with mysql db locally Source Claude 4 S.. Agent Mode…" at bounding box center [505, 701] width 883 height 80
click at [917, 717] on img "button" at bounding box center [923, 716] width 16 height 16
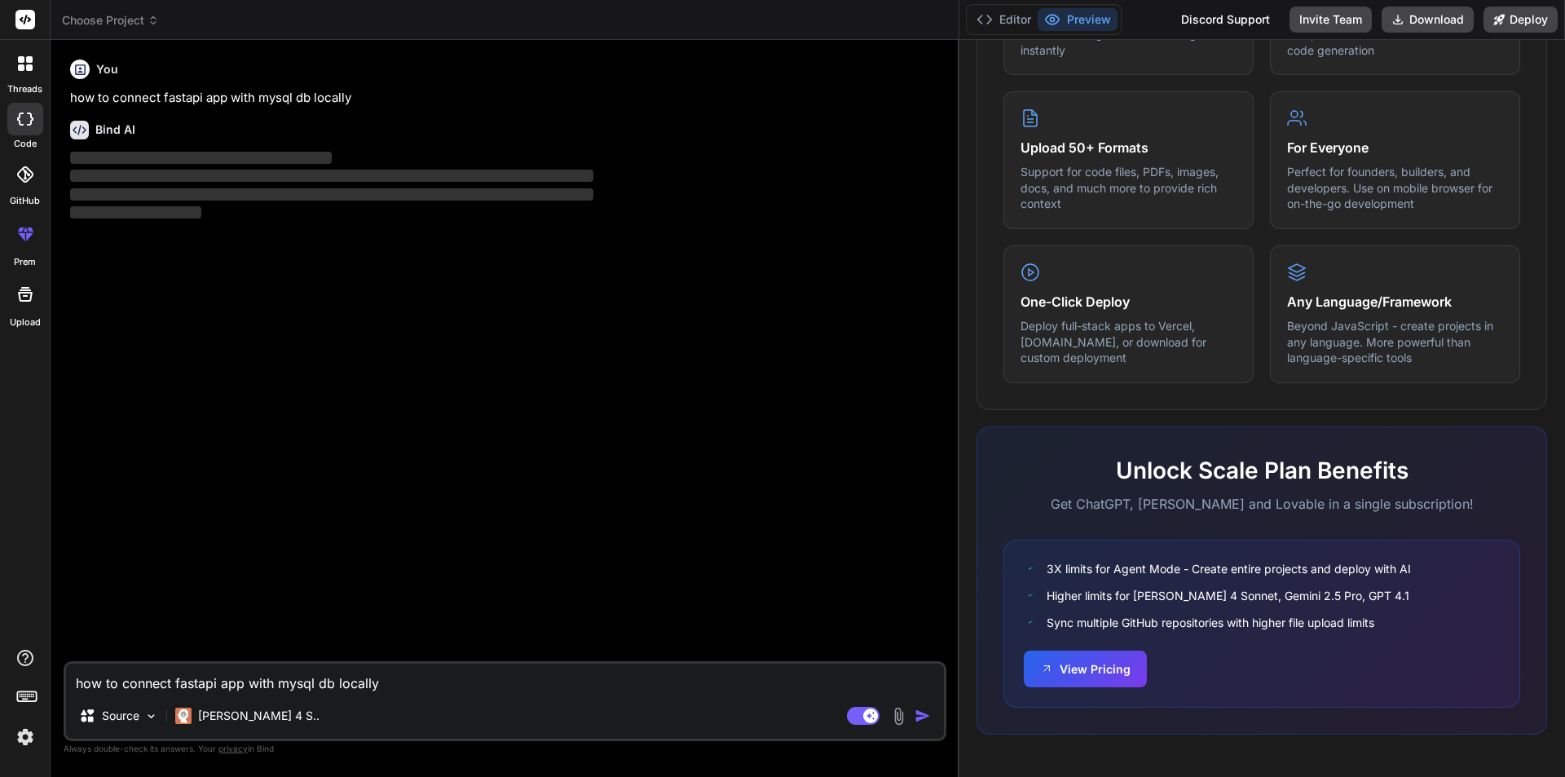
drag, startPoint x: 959, startPoint y: 474, endPoint x: 1250, endPoint y: 458, distance: 291.4
click at [1250, 458] on div "Choose Project Created with Pixso. Bind AI Web Search Created with Pixso. Code …" at bounding box center [808, 388] width 1514 height 777
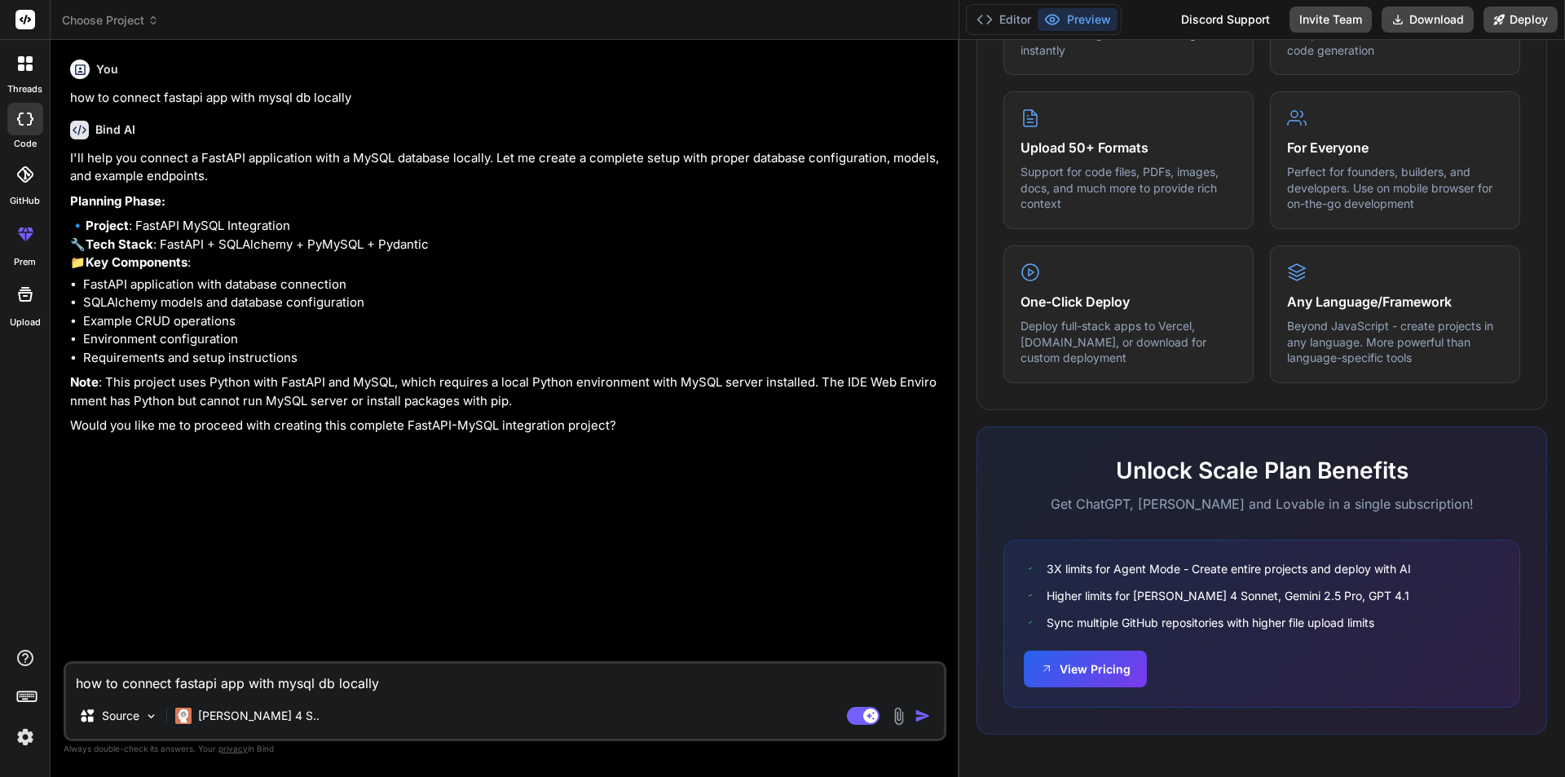
type textarea "x"
